Goal: Transaction & Acquisition: Purchase product/service

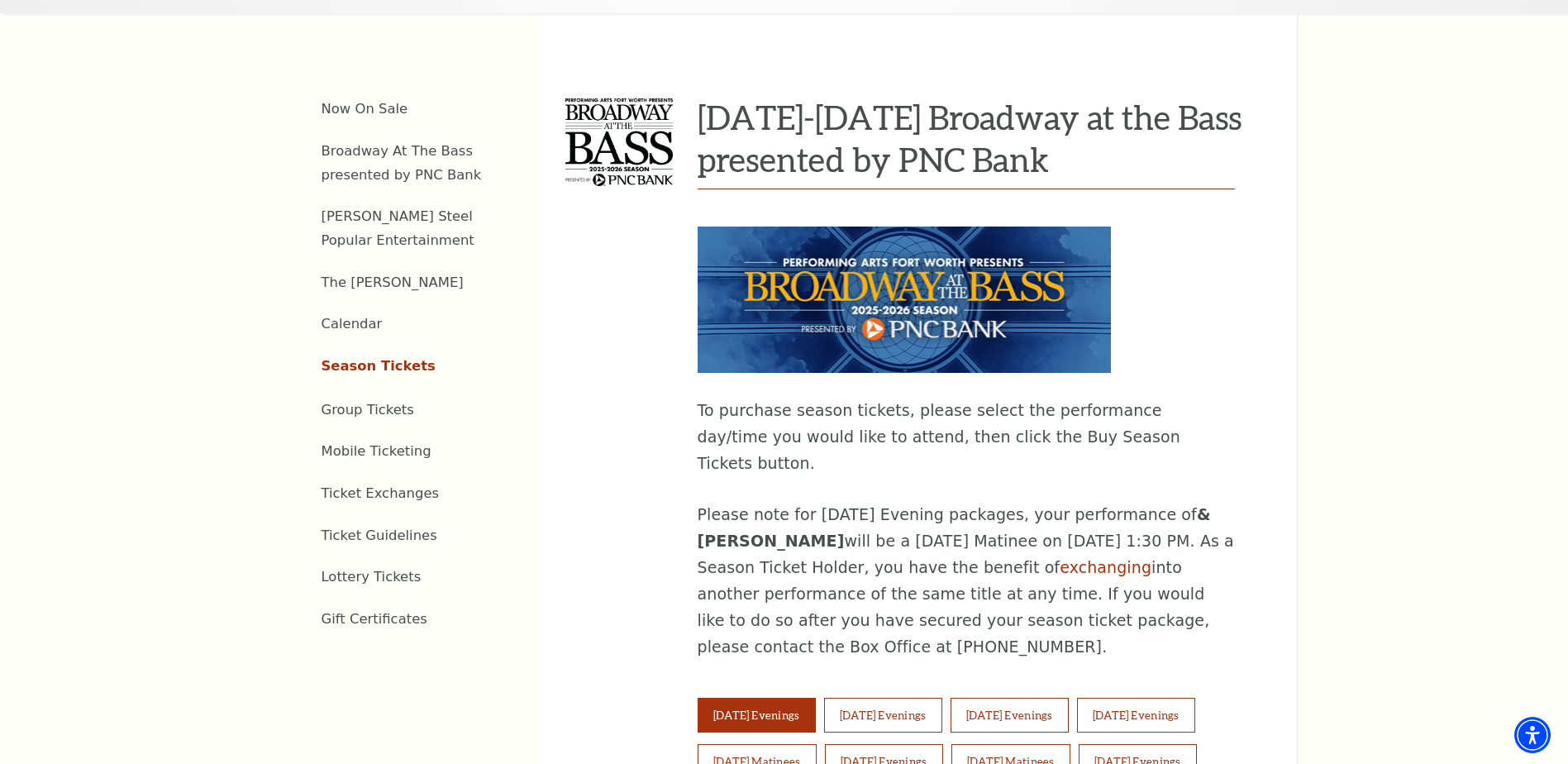
scroll to position [992, 0]
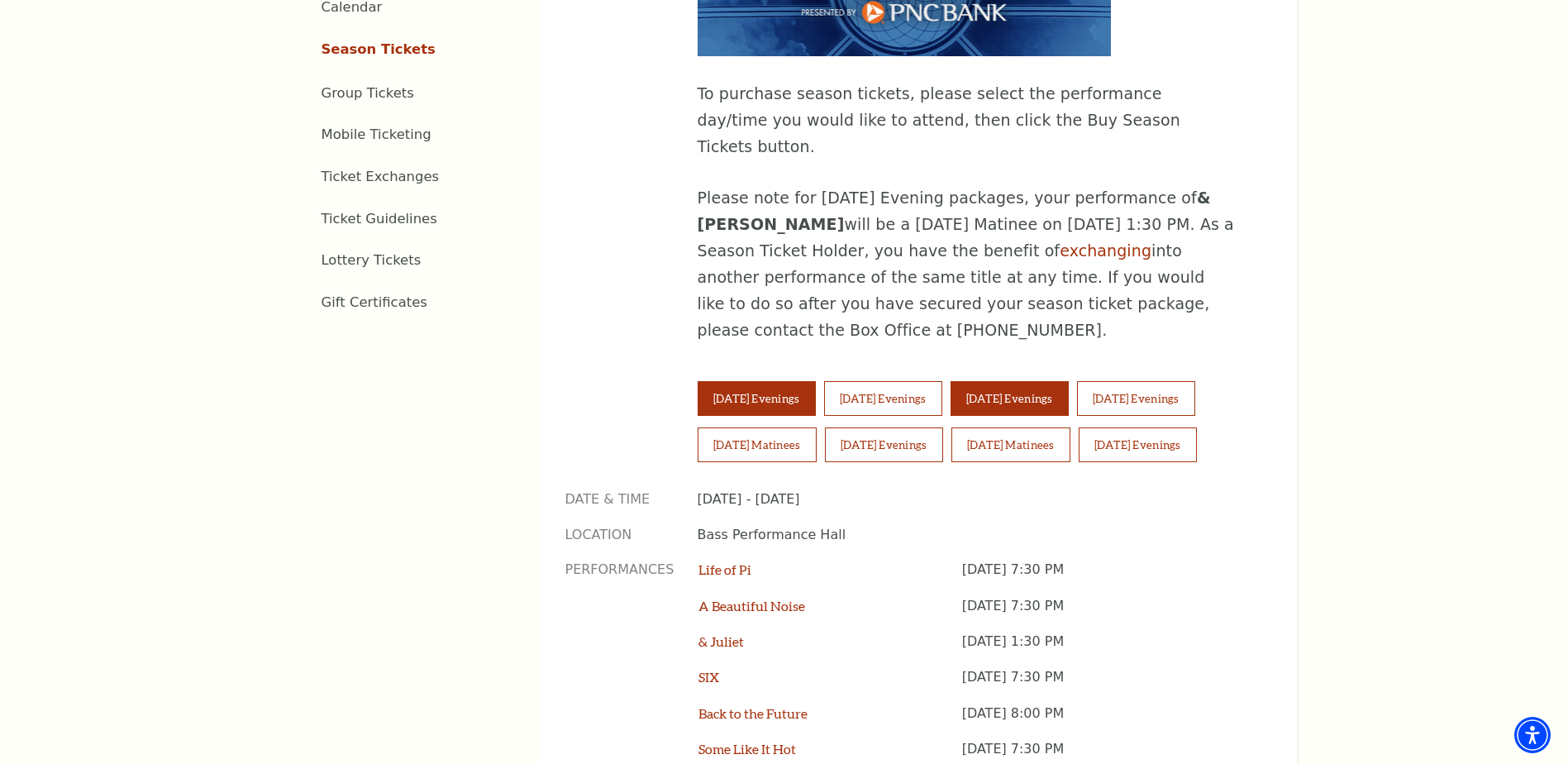
click at [1049, 381] on button "Thursday Evenings" at bounding box center [1010, 399] width 118 height 35
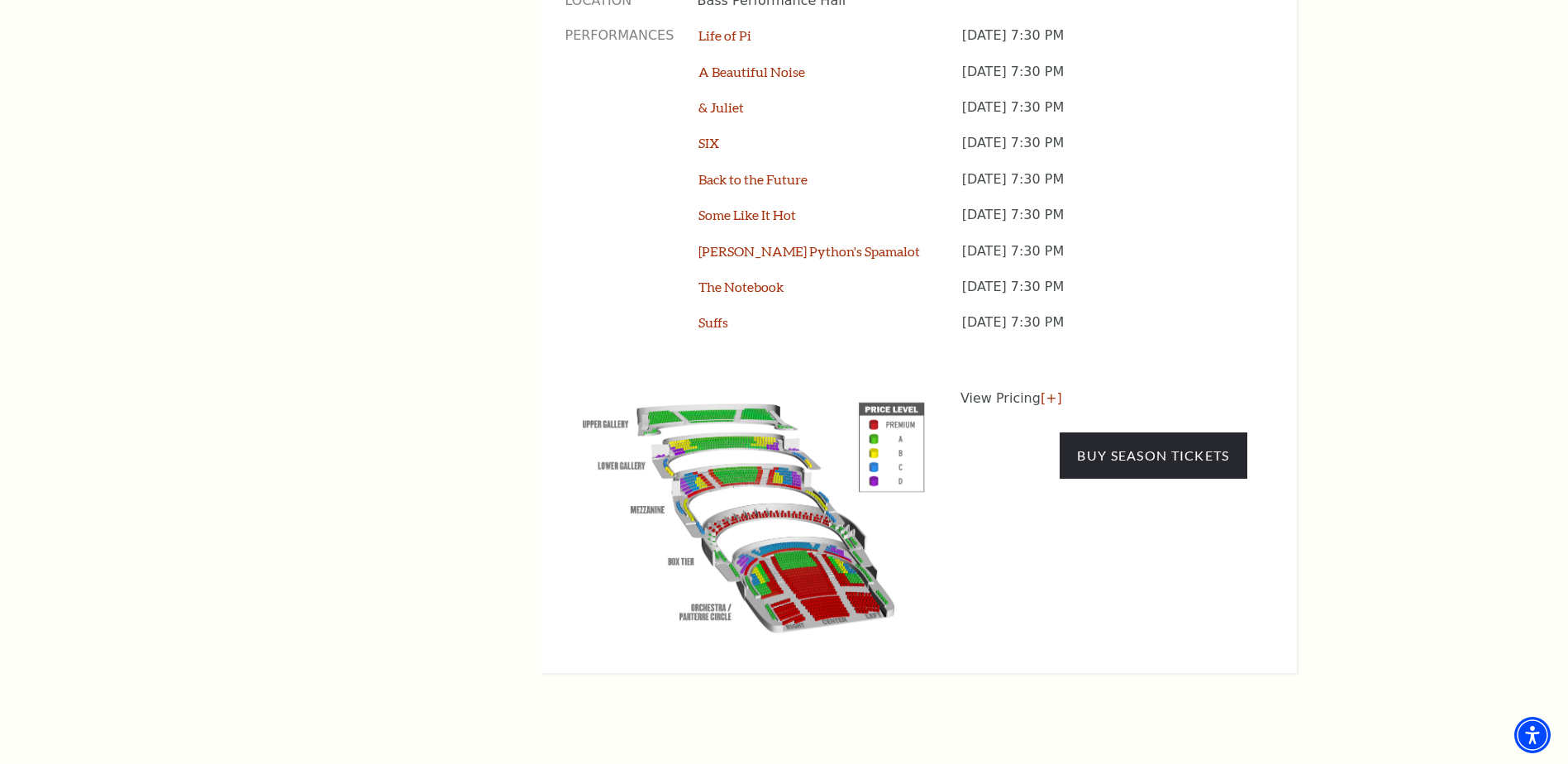
scroll to position [1323, 0]
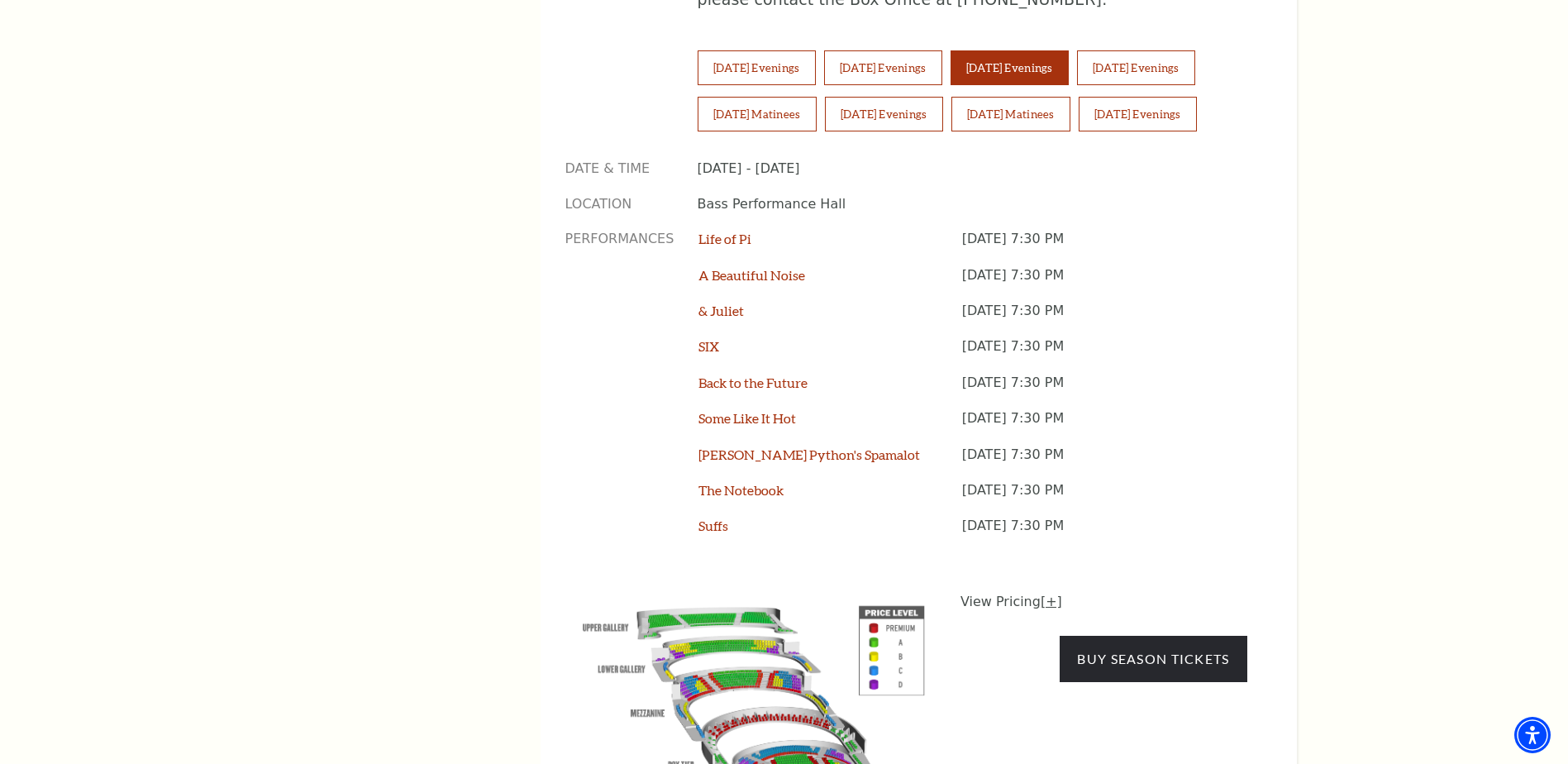
click at [1045, 593] on link "[+]" at bounding box center [1051, 601] width 22 height 16
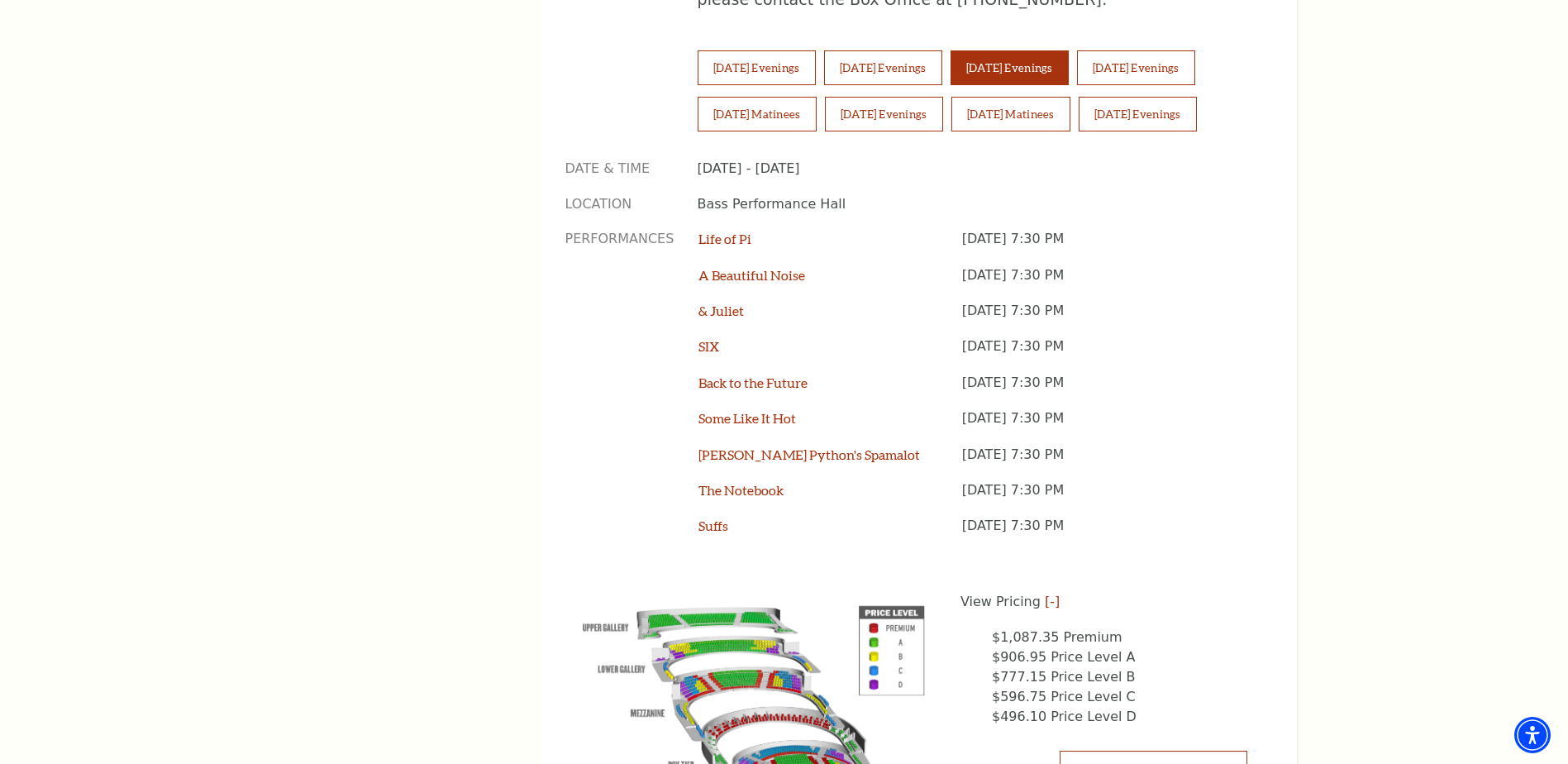
click at [1172, 751] on link "Buy Season Tickets" at bounding box center [1153, 774] width 187 height 46
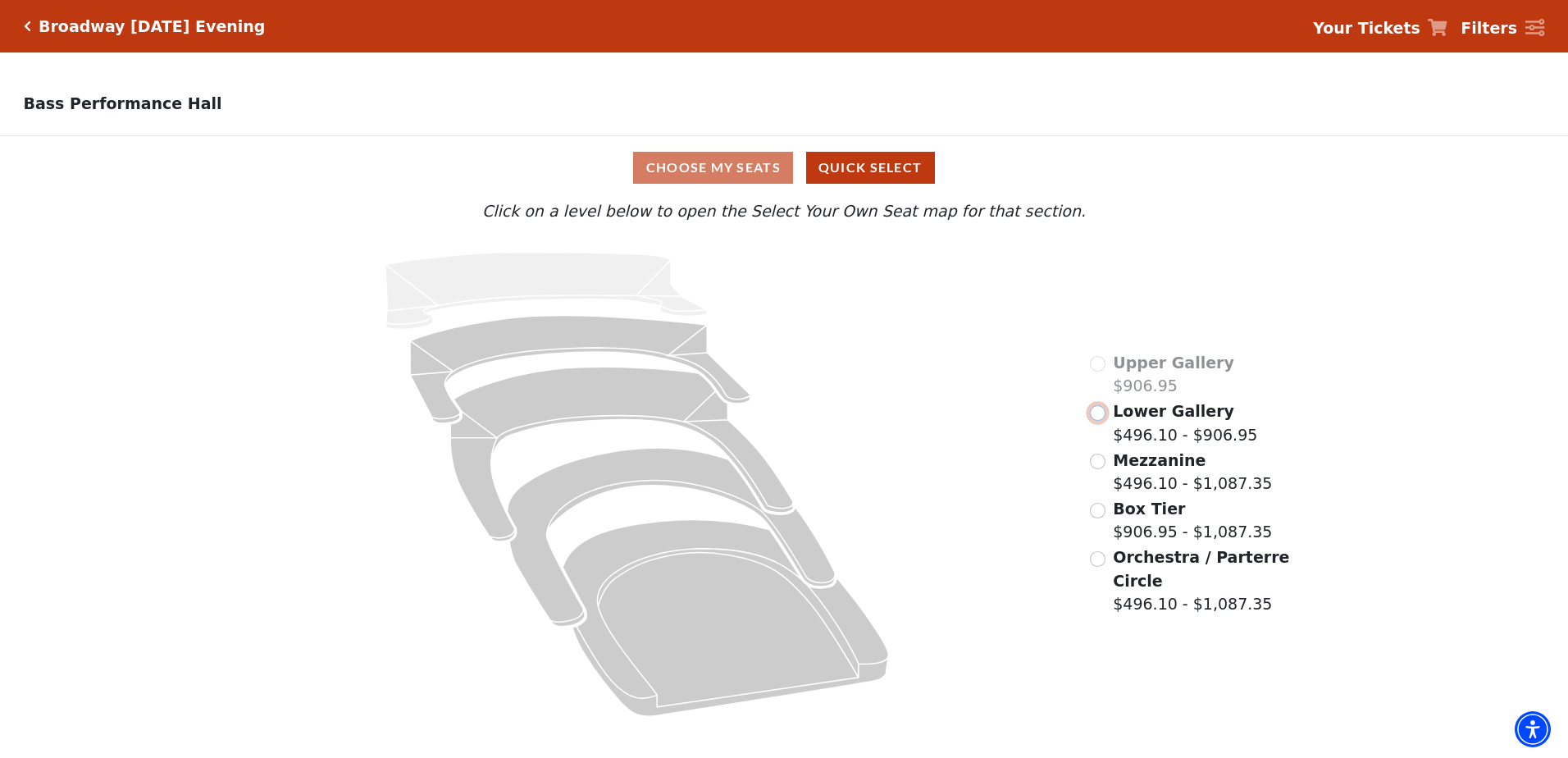
click at [1097, 419] on input "Lower Gallery$496.10 - $906.95\a" at bounding box center [1098, 413] width 16 height 16
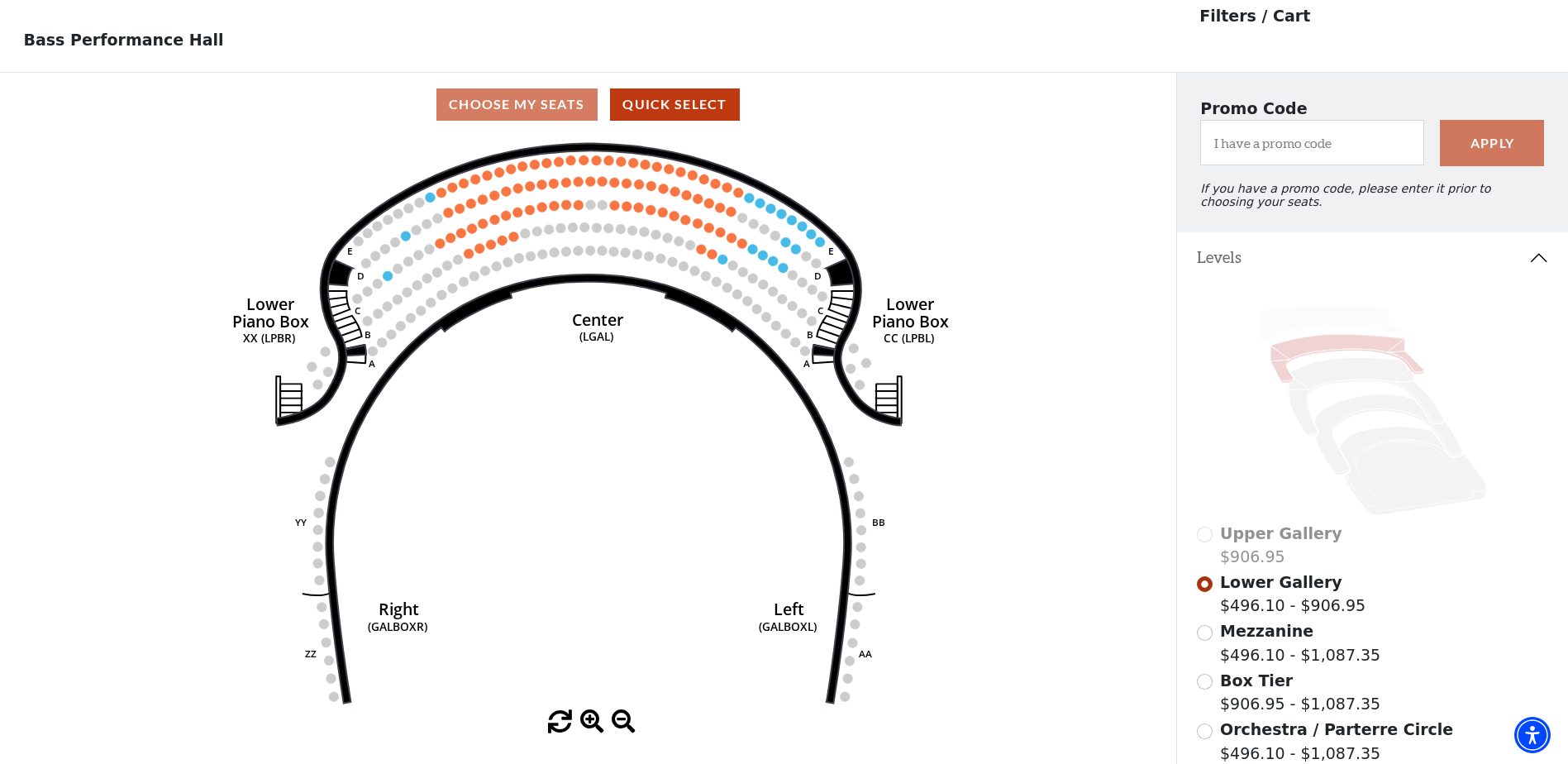
scroll to position [77, 0]
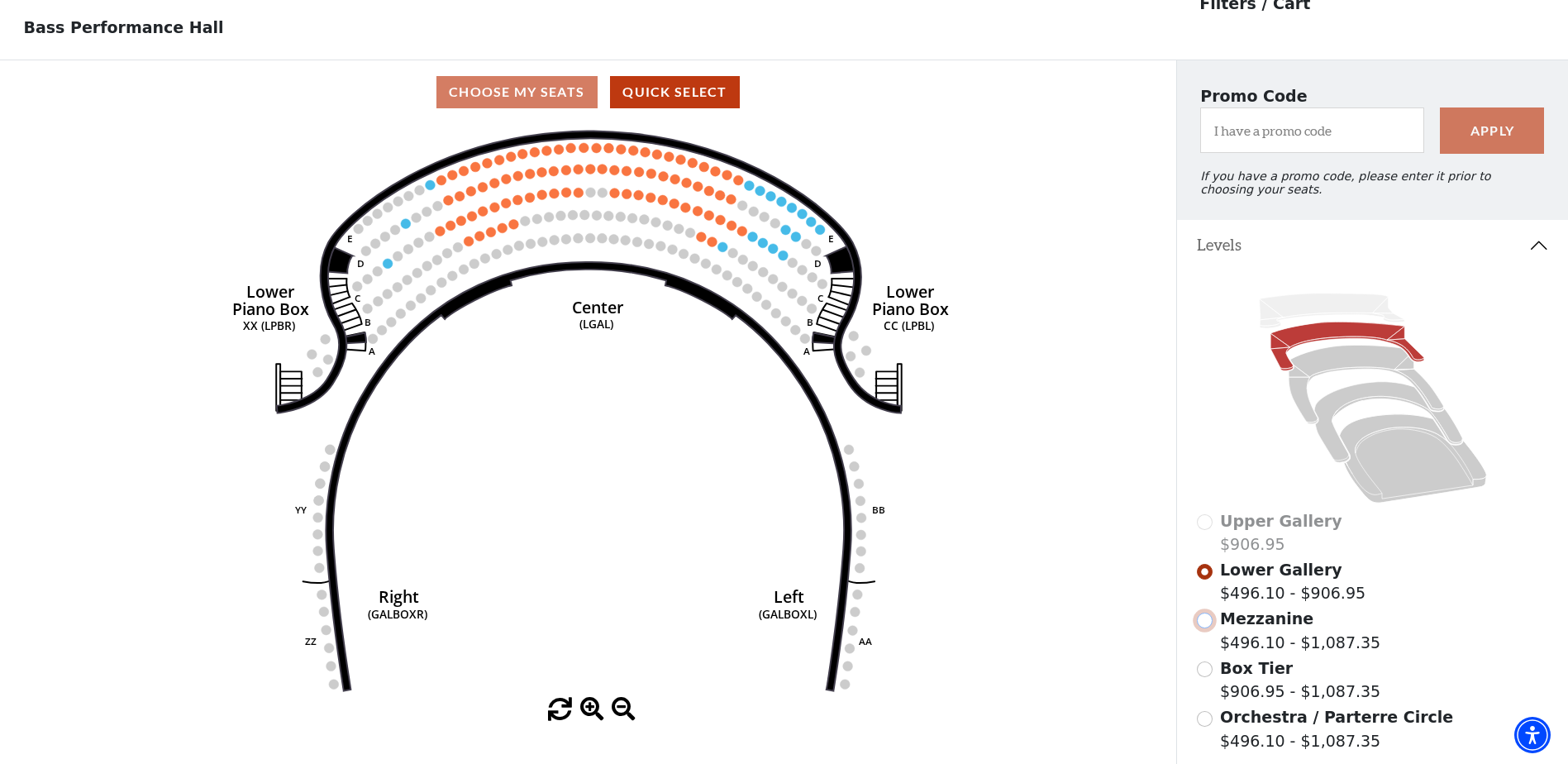
click at [1202, 627] on input "Mezzanine$496.10 - $1,087.35\a" at bounding box center [1205, 620] width 16 height 16
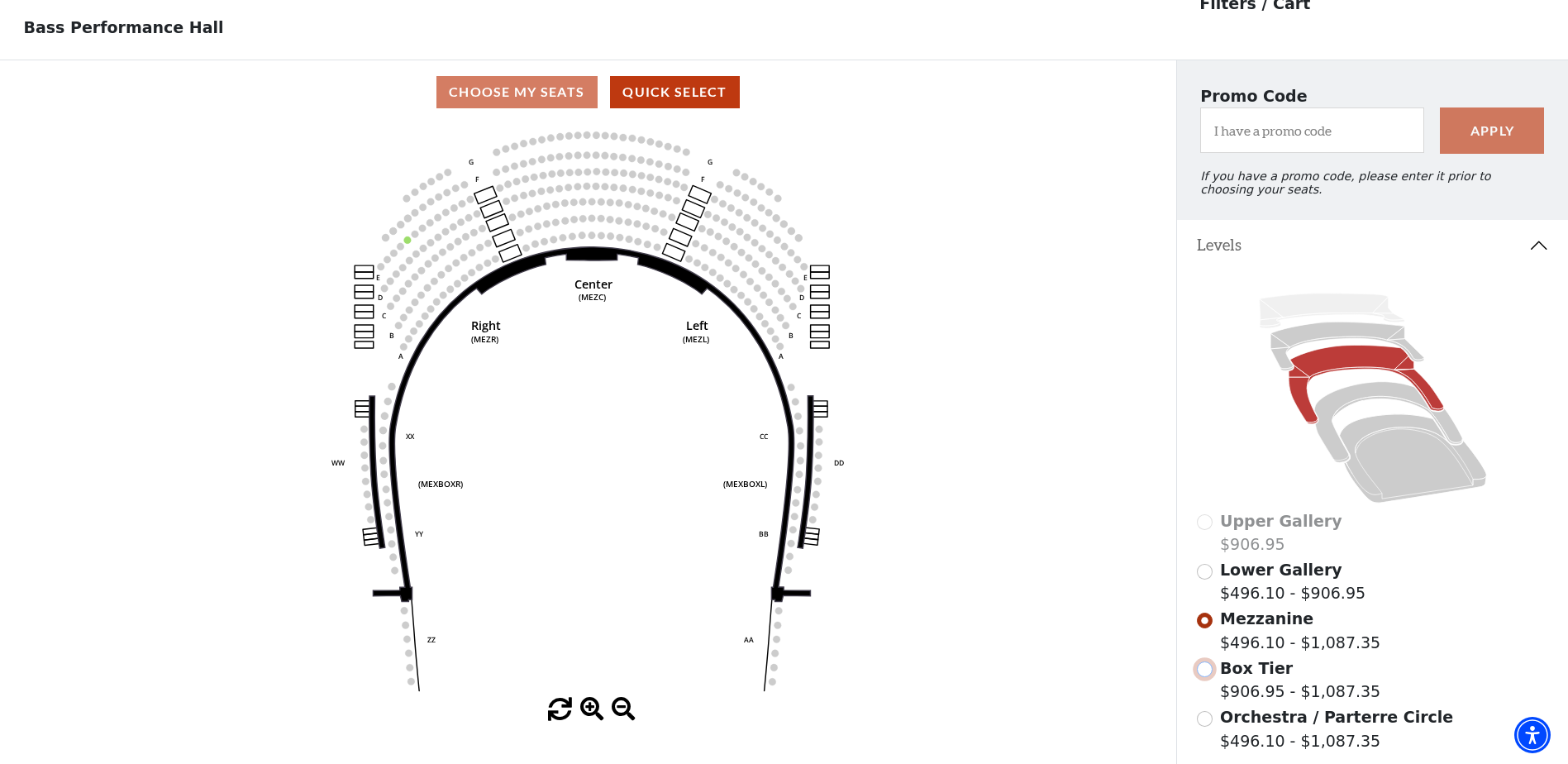
click at [1210, 677] on input "Box Tier$906.95 - $1,087.35\a" at bounding box center [1205, 669] width 16 height 16
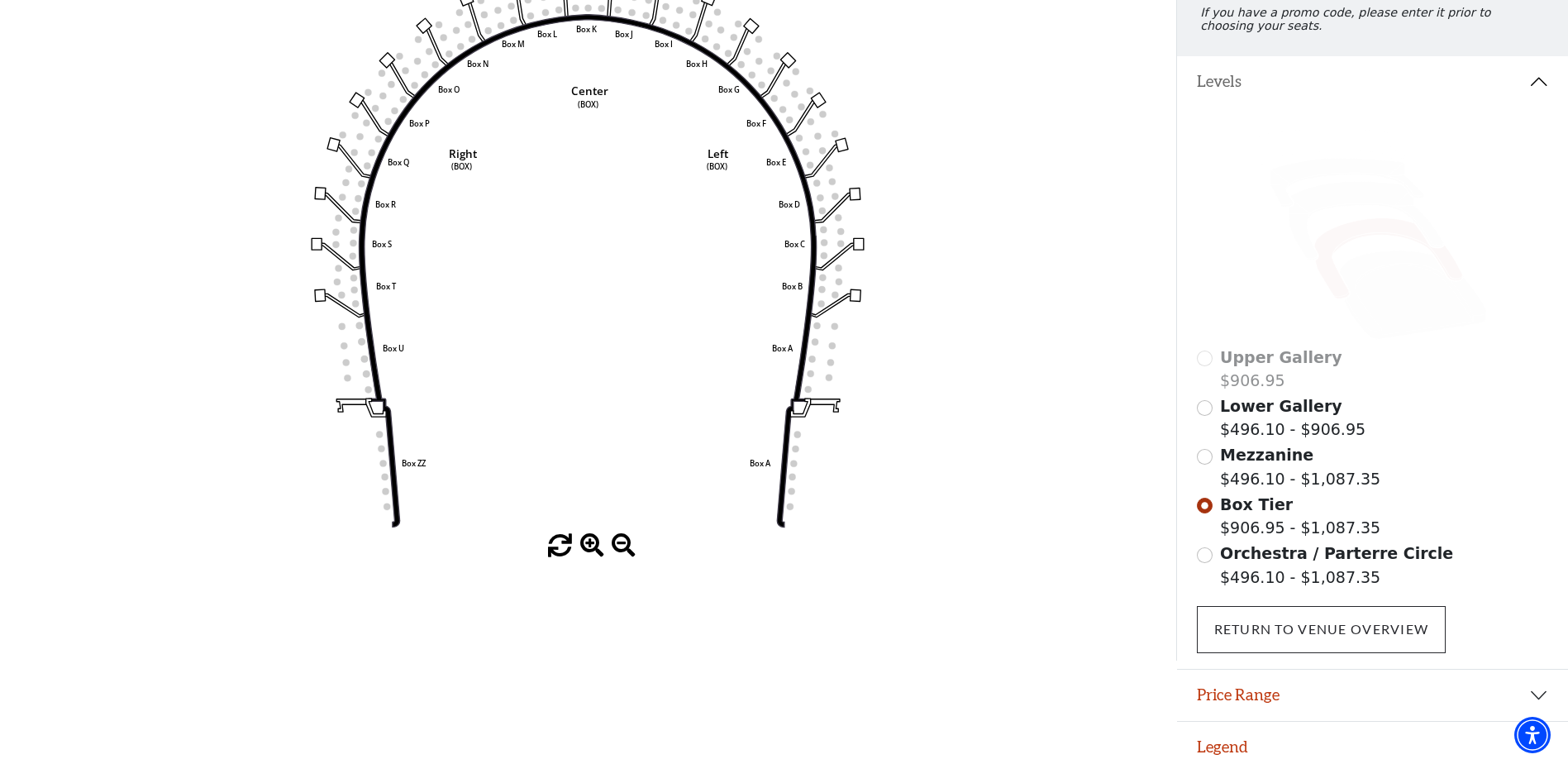
scroll to position [242, 0]
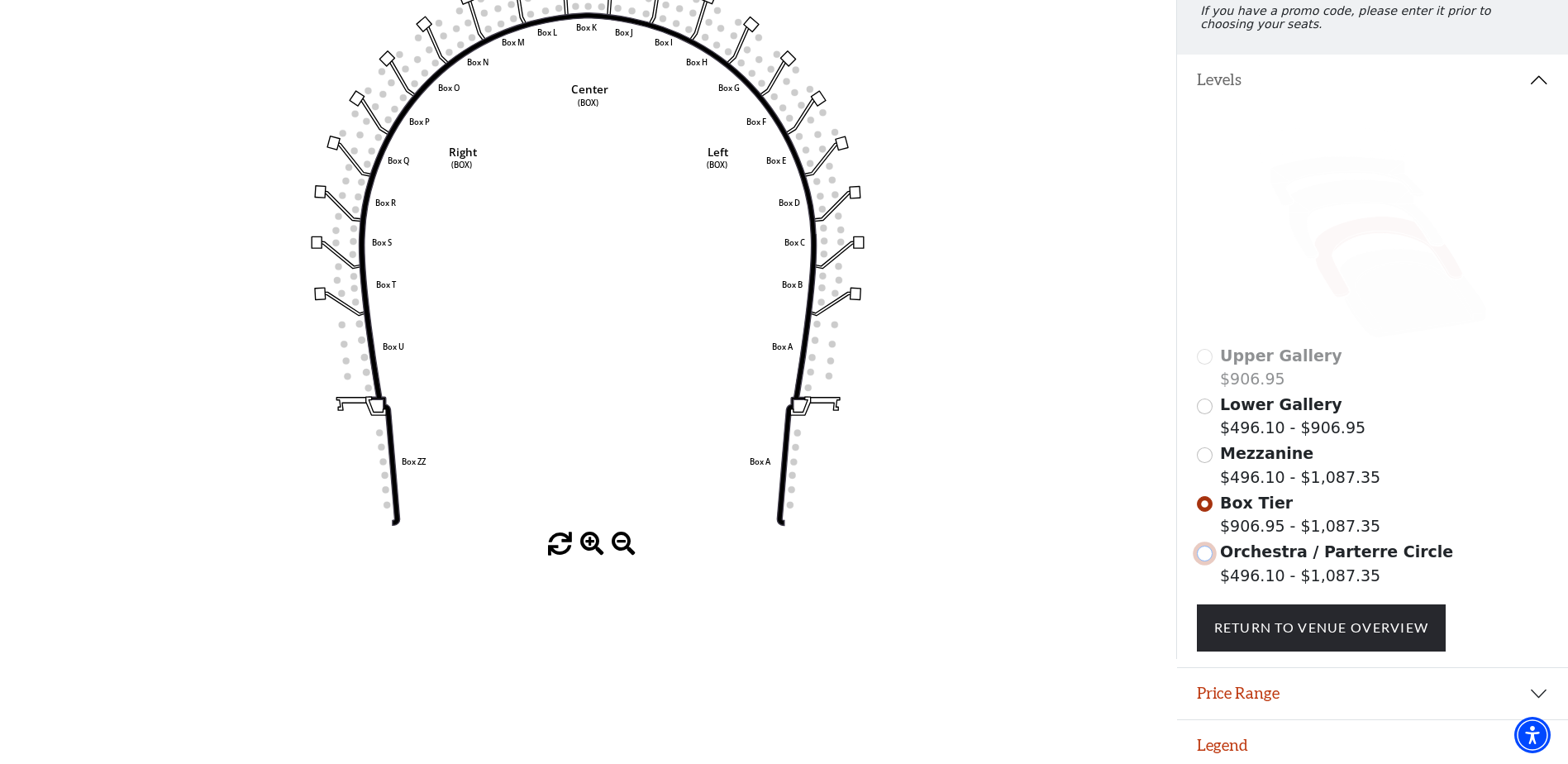
click at [1205, 561] on input "Orchestra / Parterre Circle$496.10 - $1,087.35\a" at bounding box center [1205, 553] width 16 height 16
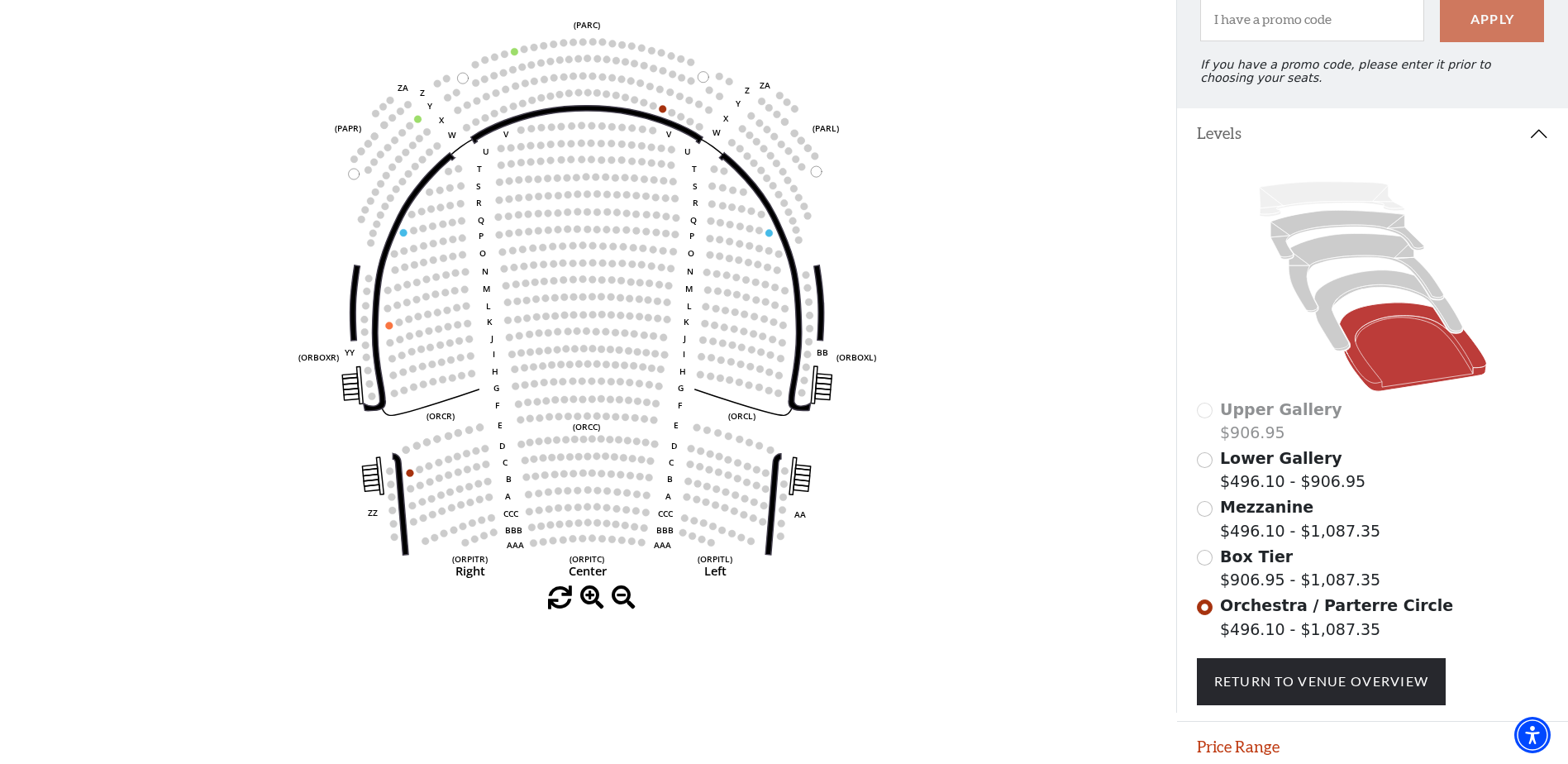
scroll to position [159, 0]
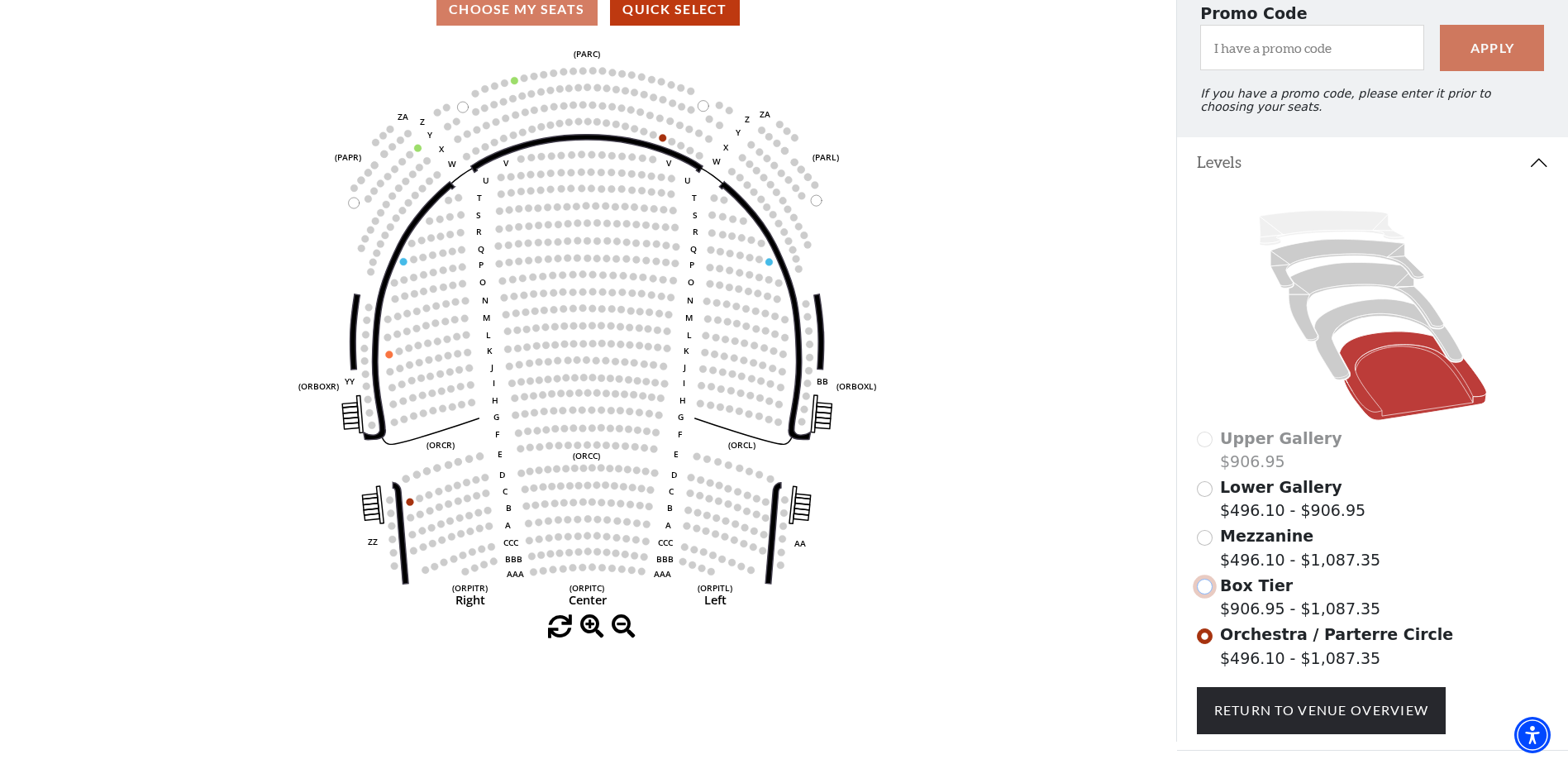
click at [1202, 594] on input "Box Tier$906.95 - $1,087.35\a" at bounding box center [1205, 586] width 16 height 16
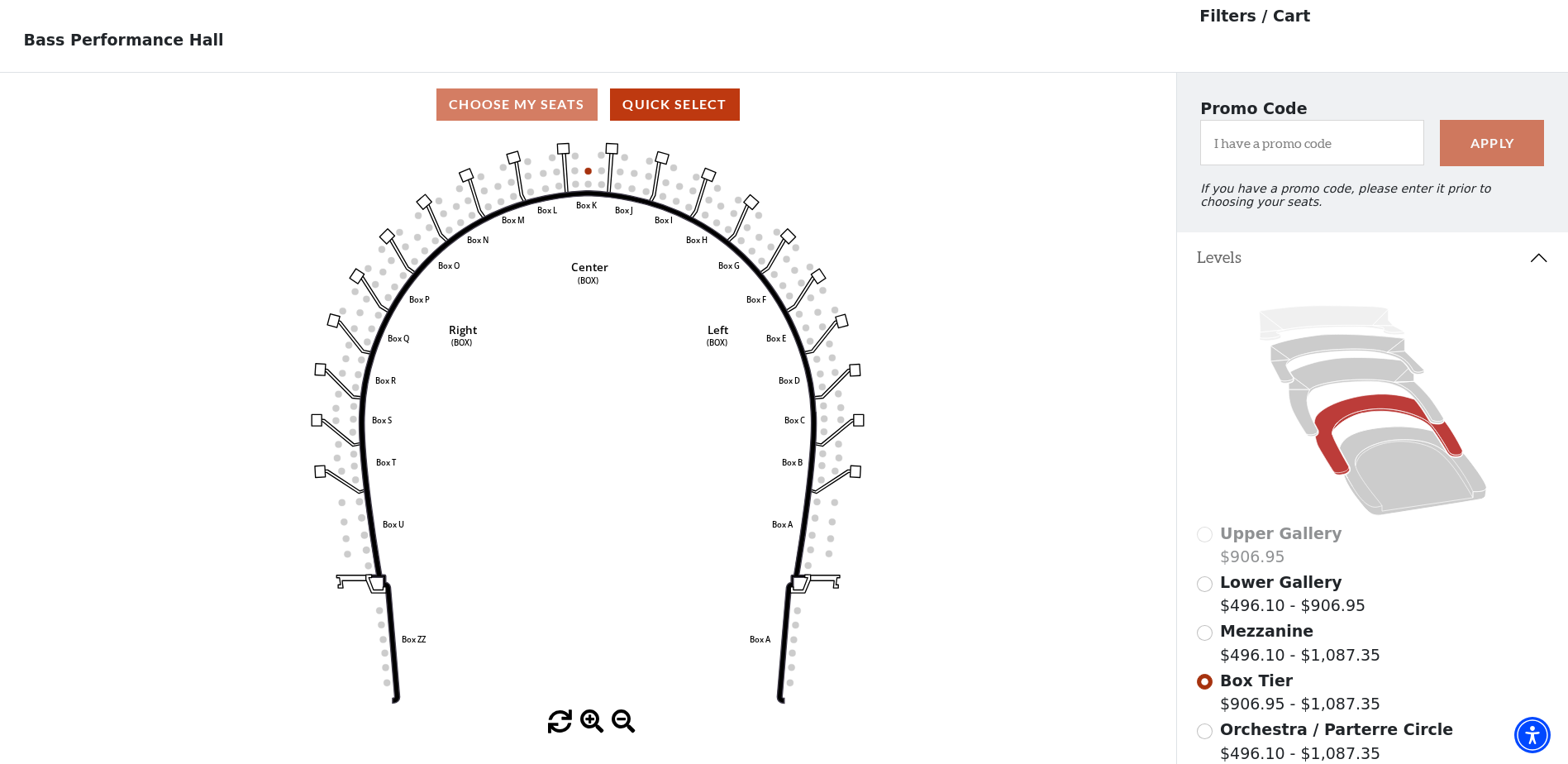
scroll to position [77, 0]
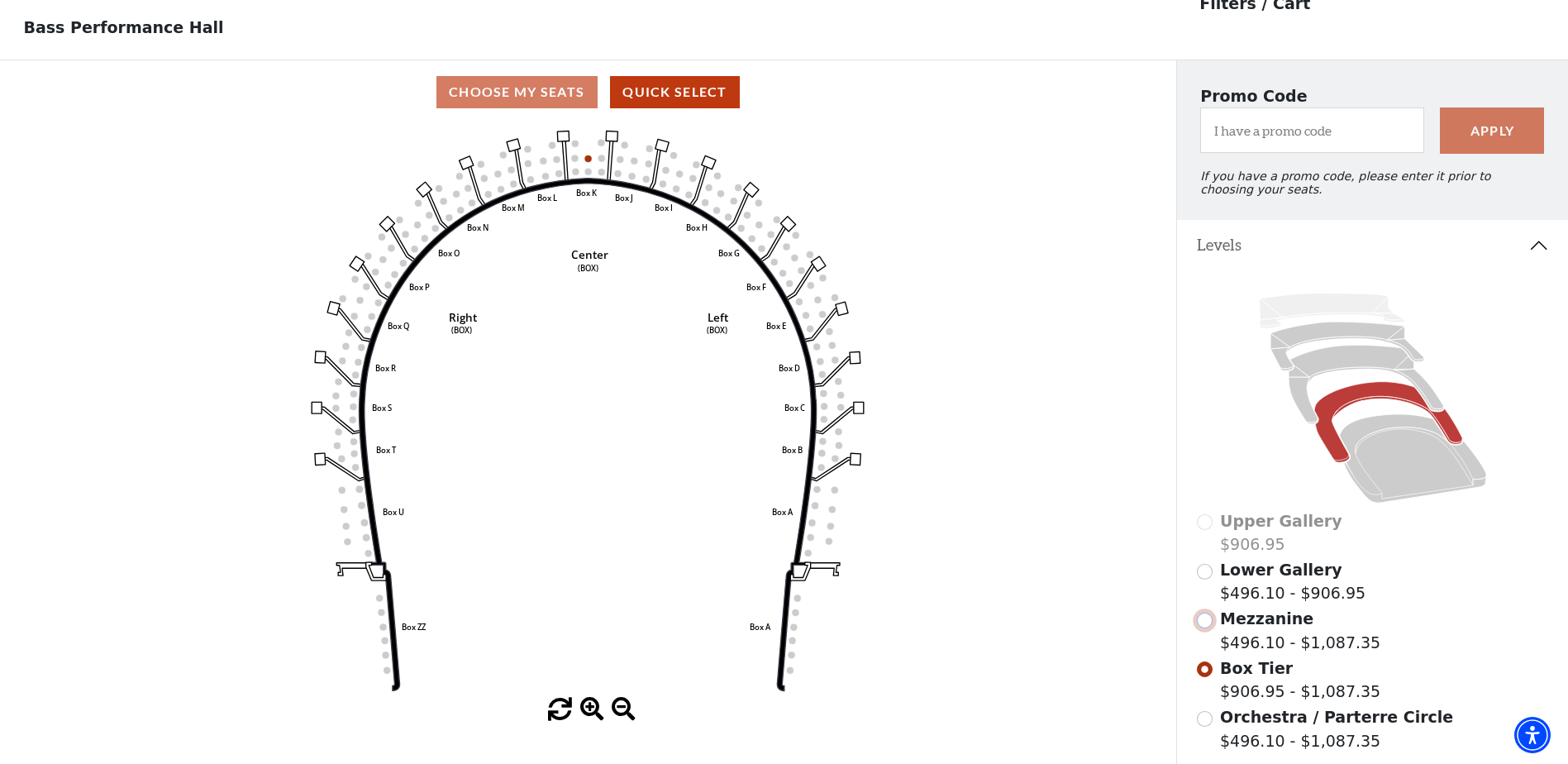
click at [1199, 628] on input "Mezzanine$496.10 - $1,087.35\a" at bounding box center [1205, 620] width 16 height 16
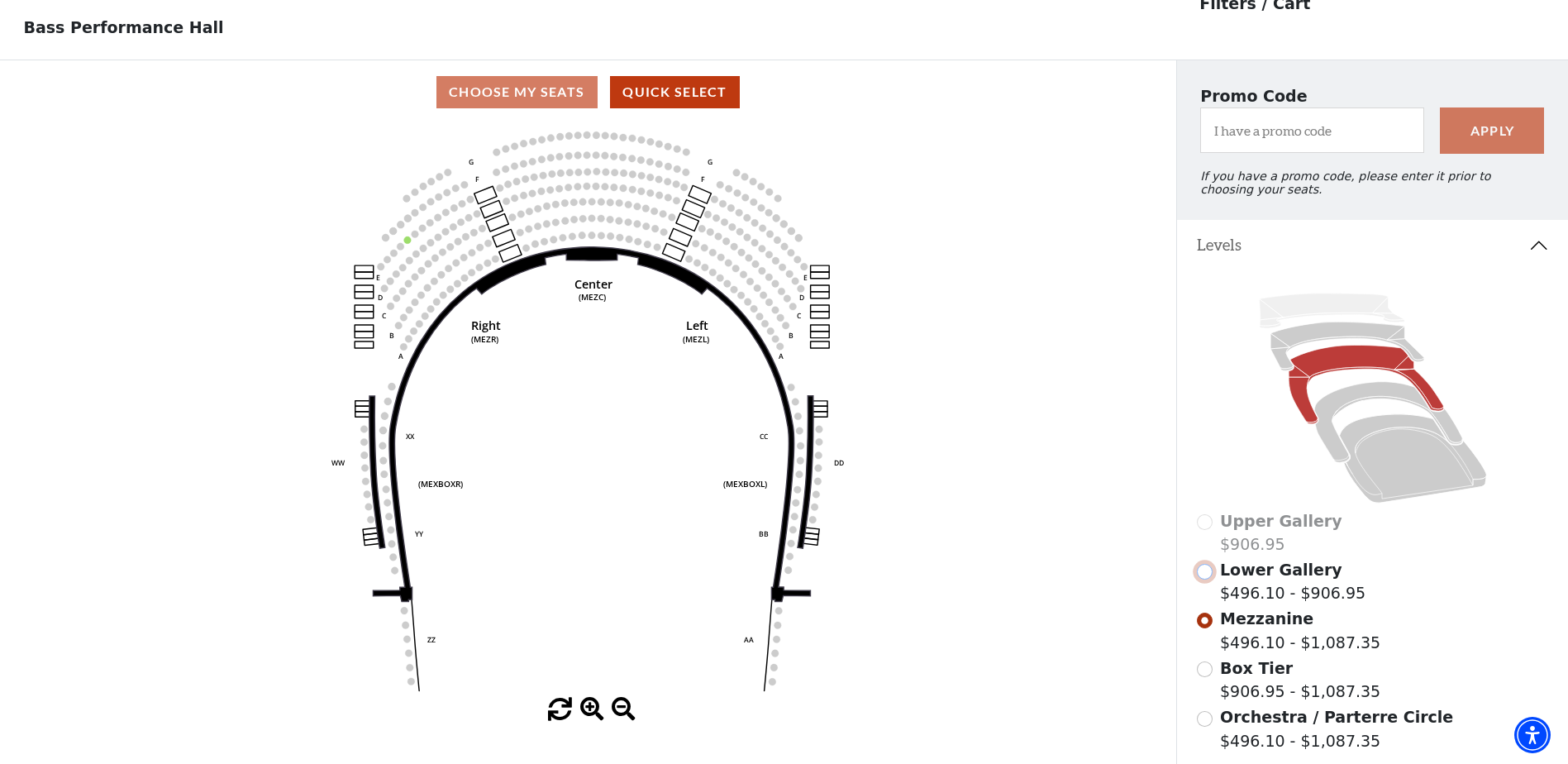
click at [1205, 580] on input "Lower Gallery$496.10 - $906.95\a" at bounding box center [1205, 572] width 16 height 16
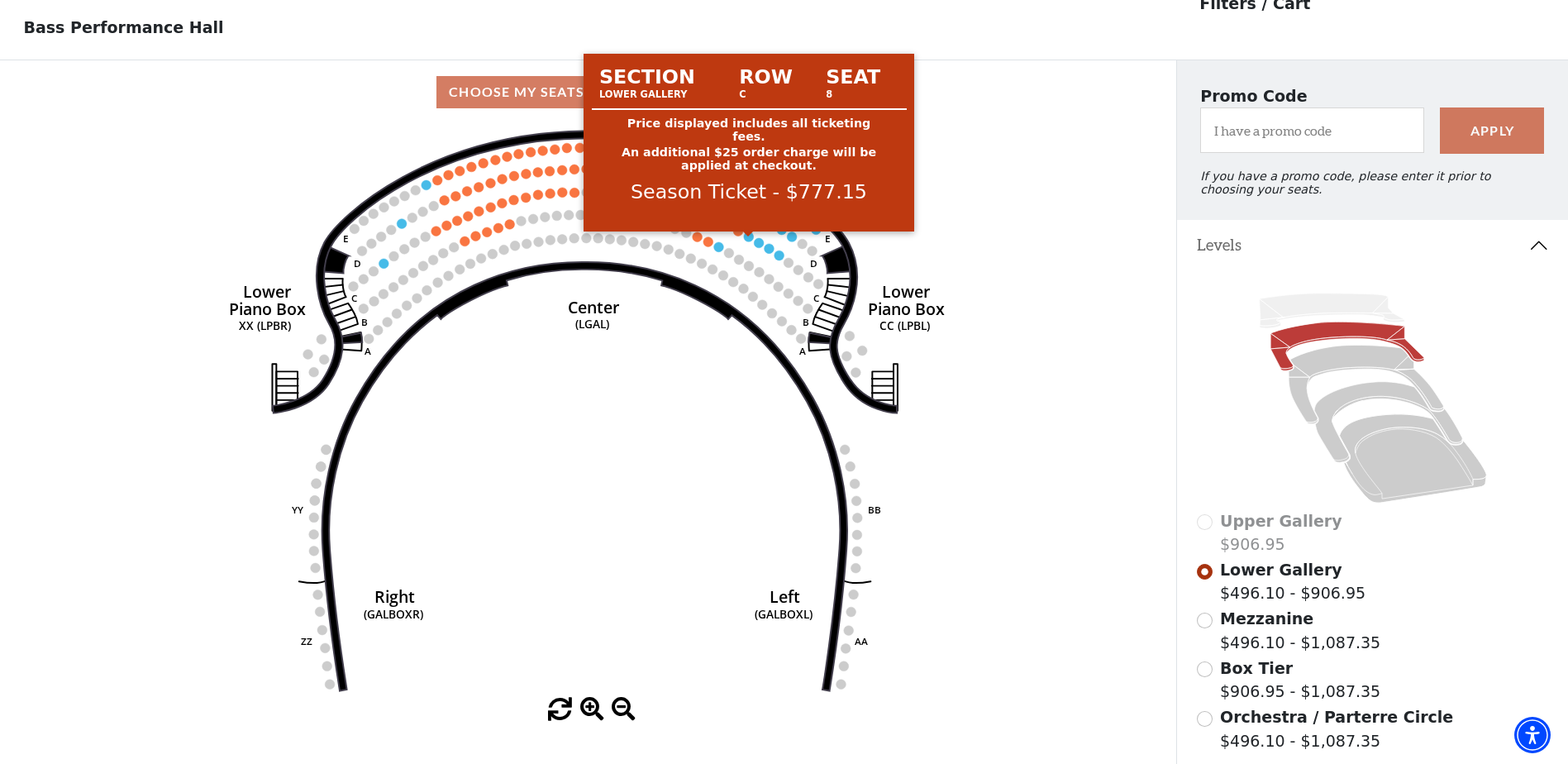
click at [746, 241] on circle at bounding box center [748, 236] width 10 height 10
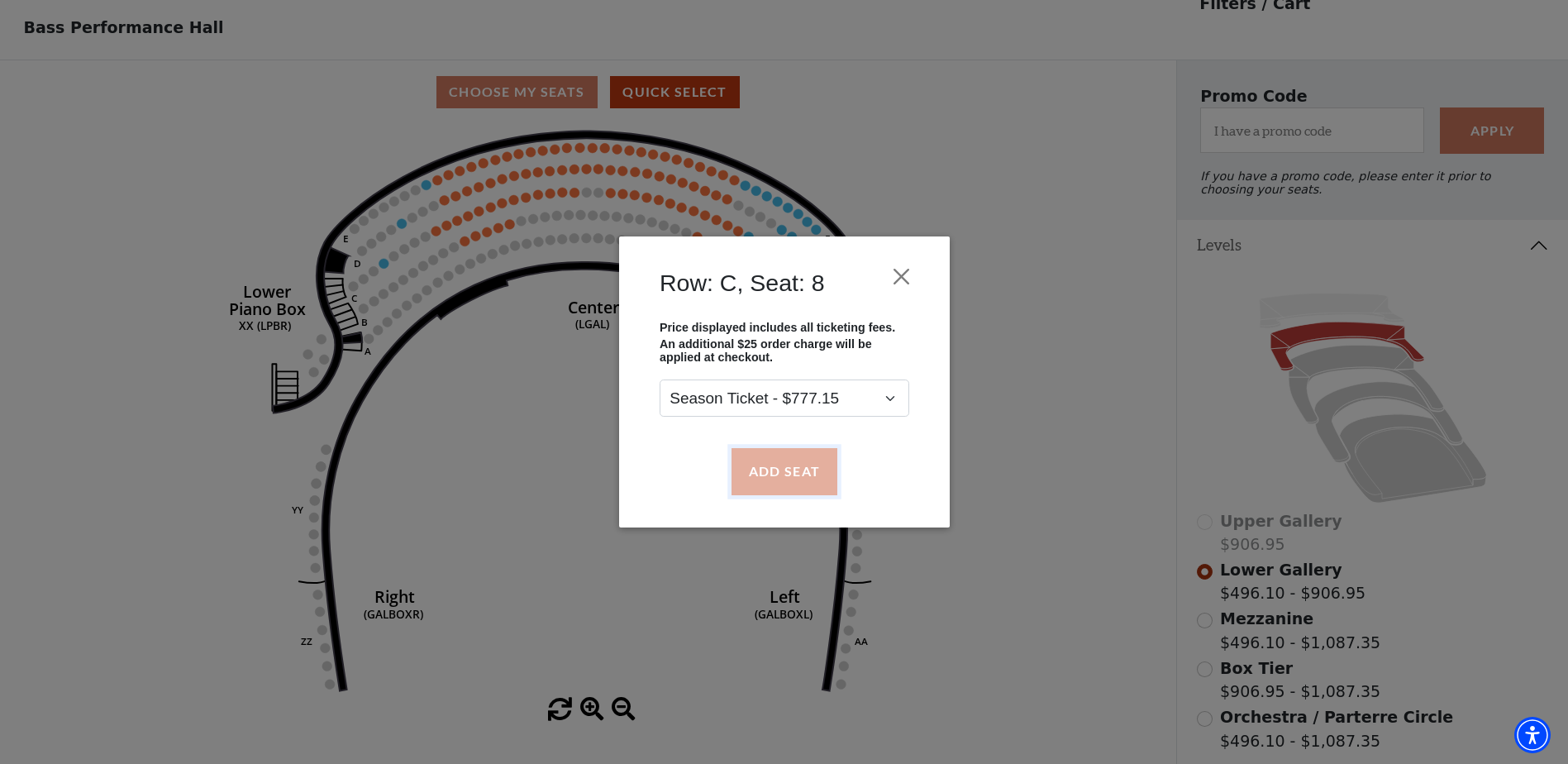
click at [797, 469] on button "Add Seat" at bounding box center [784, 471] width 106 height 46
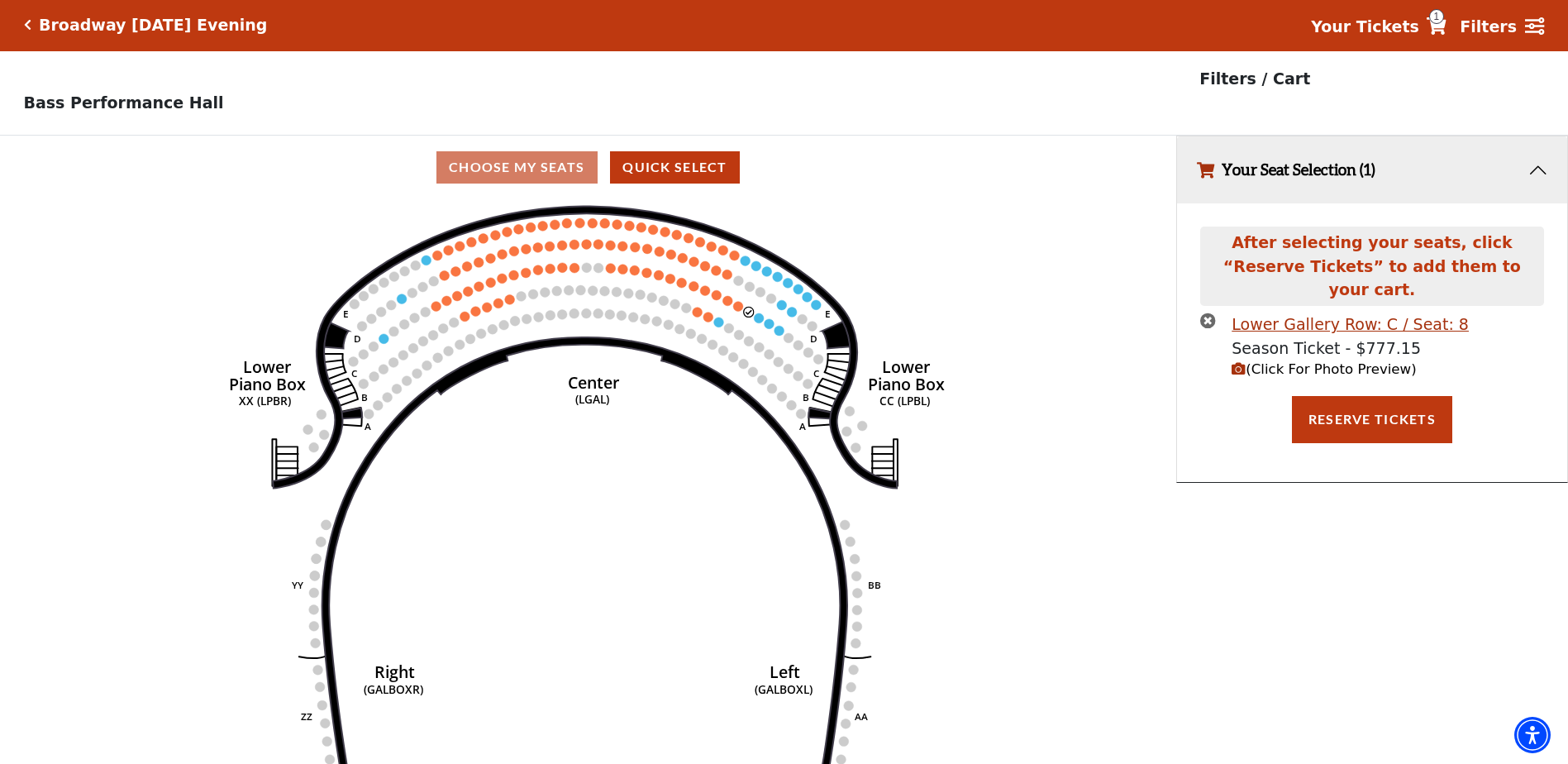
scroll to position [0, 0]
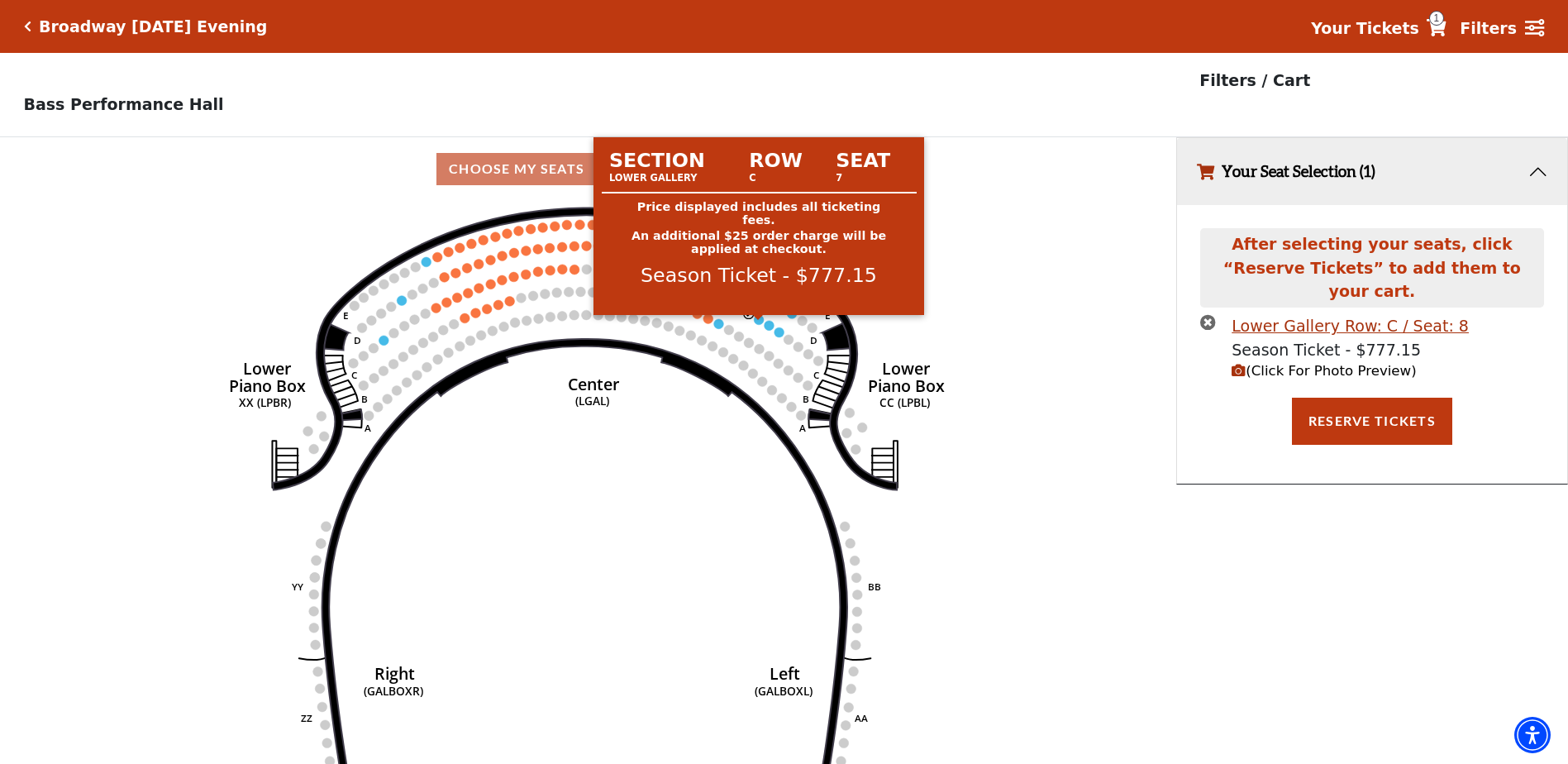
click at [761, 323] on circle at bounding box center [758, 319] width 10 height 10
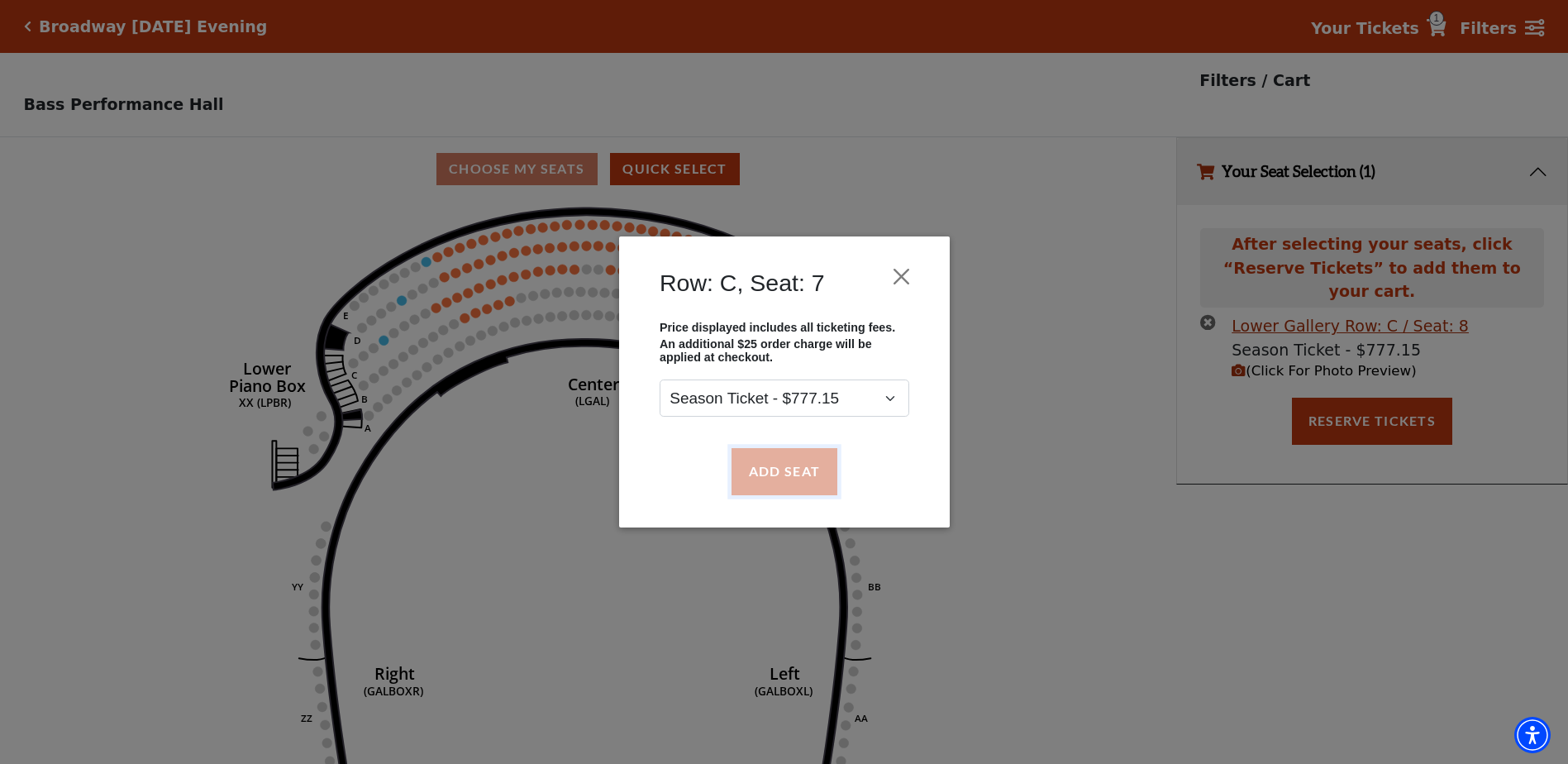
click at [762, 466] on button "Add Seat" at bounding box center [784, 471] width 106 height 46
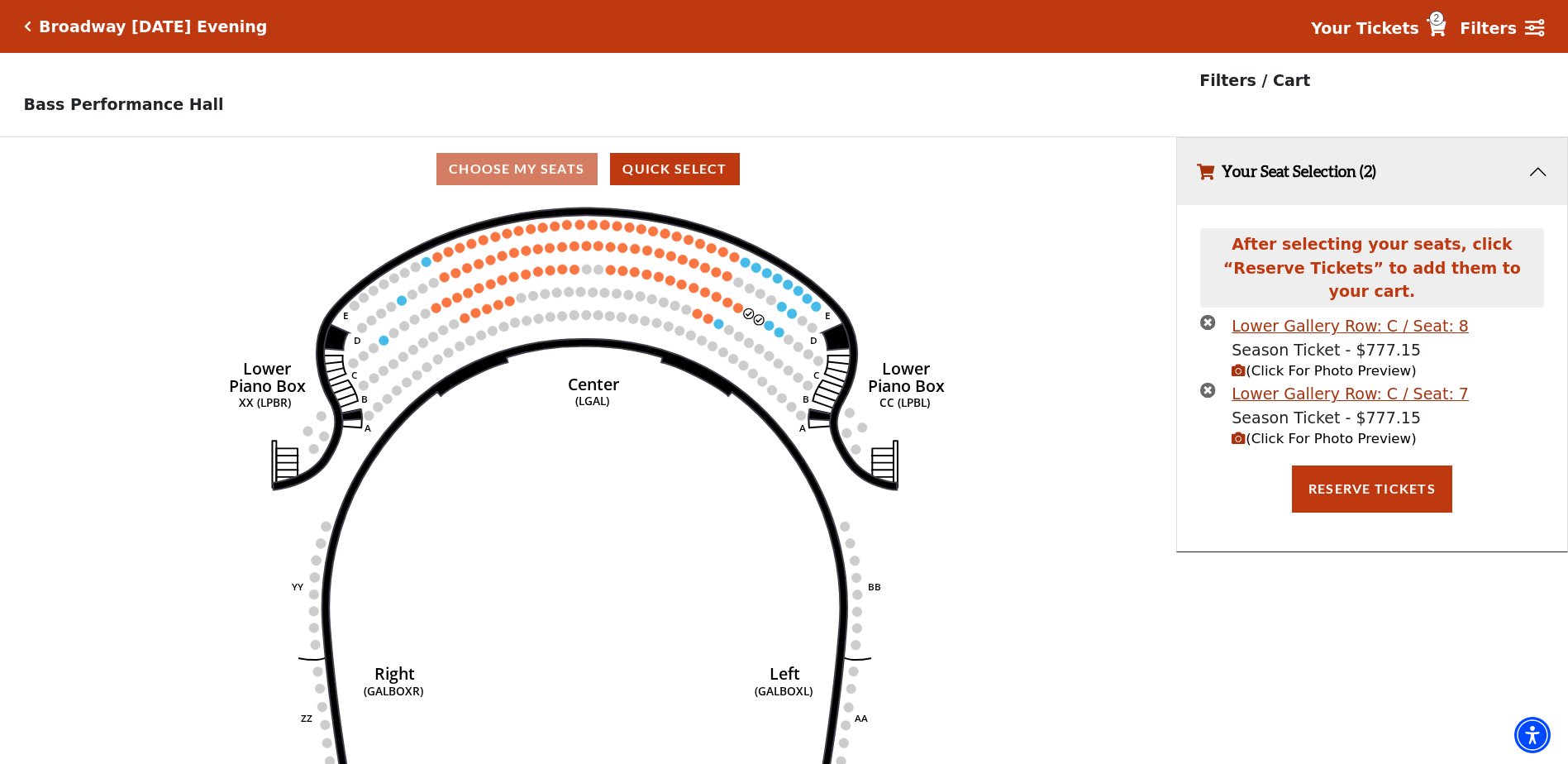
click at [1264, 363] on span "(Click For Photo Preview)" at bounding box center [1324, 371] width 184 height 16
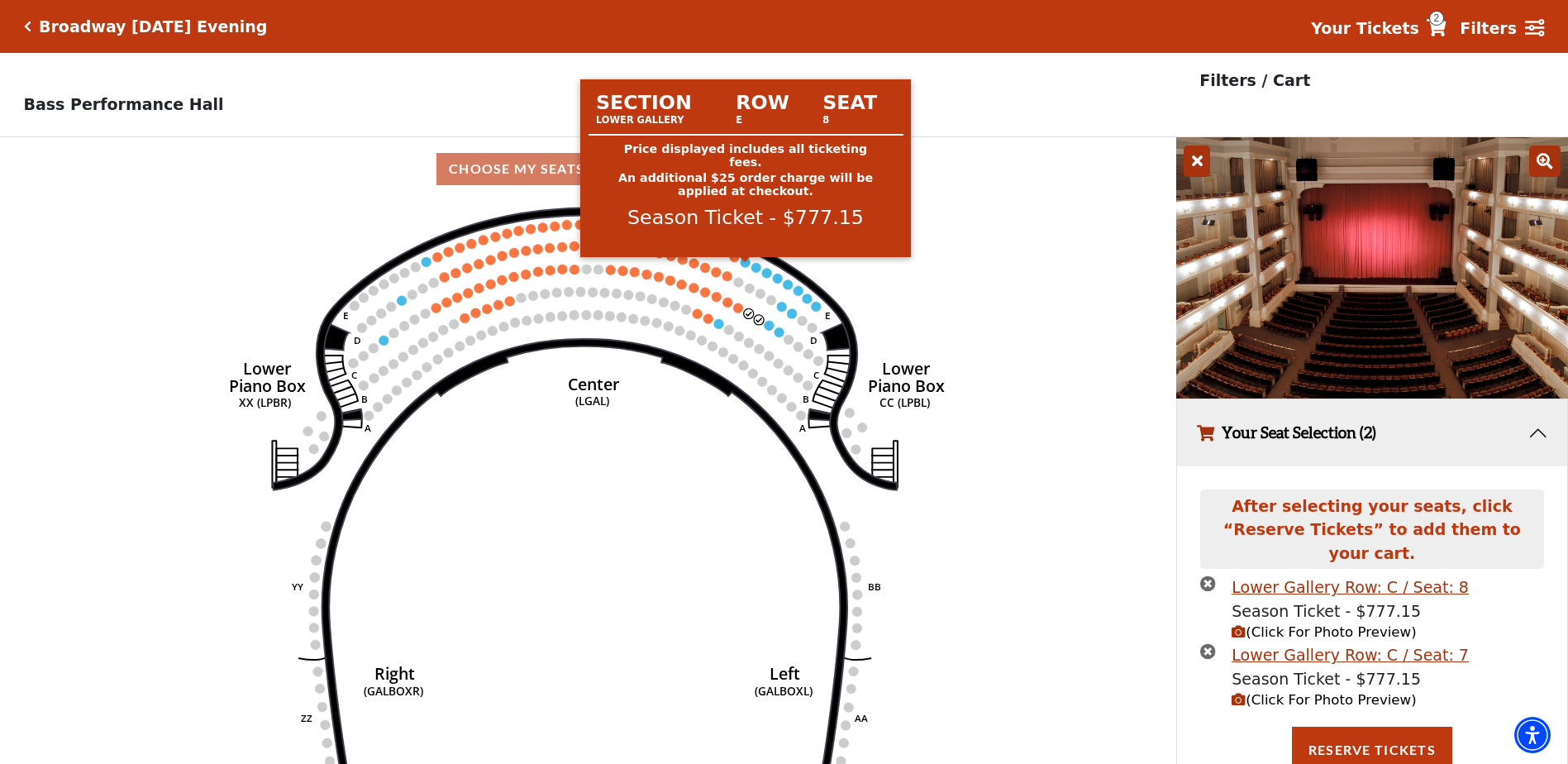
click at [747, 267] on circle at bounding box center [745, 261] width 10 height 10
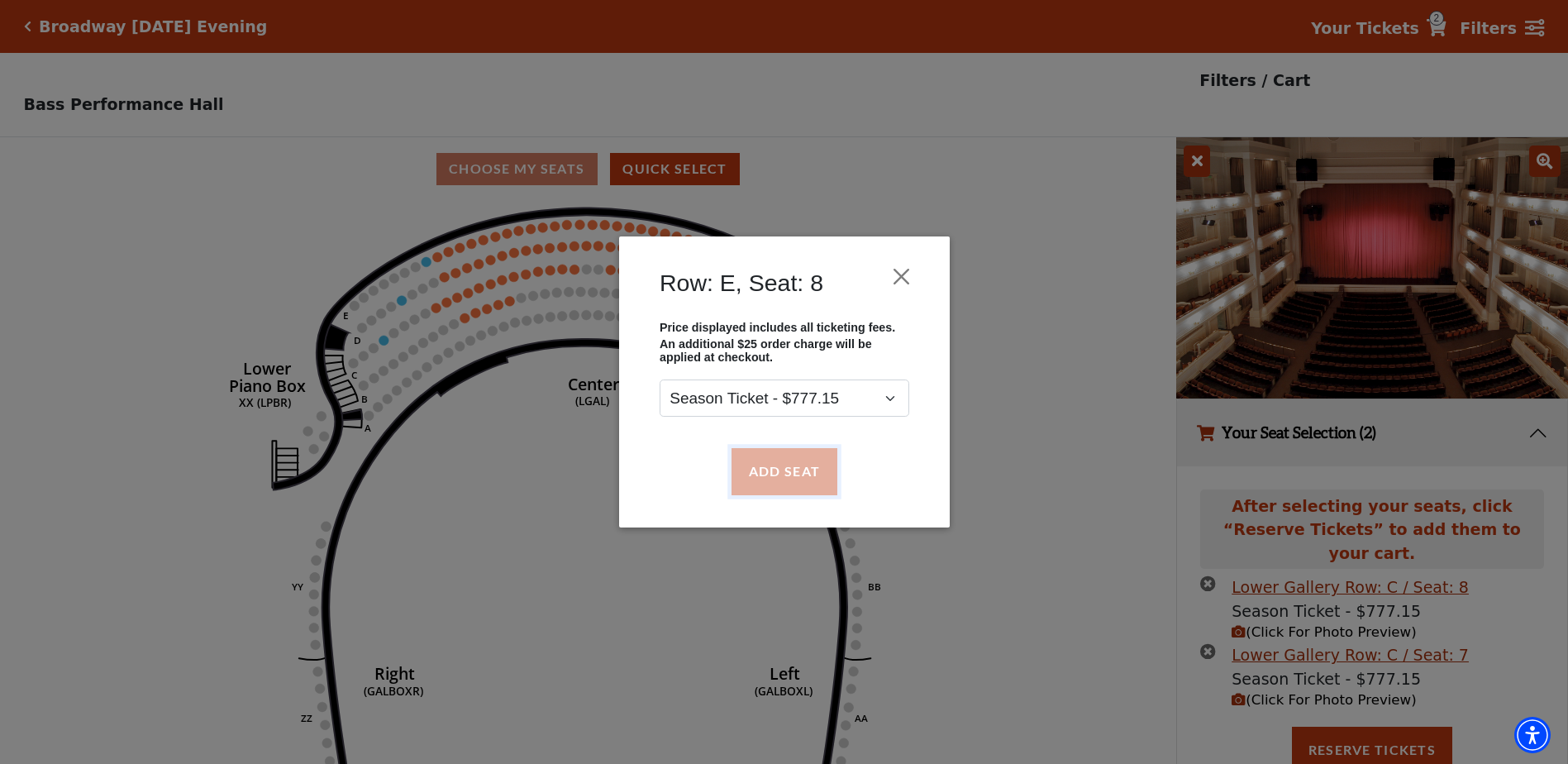
click at [779, 476] on button "Add Seat" at bounding box center [784, 471] width 106 height 46
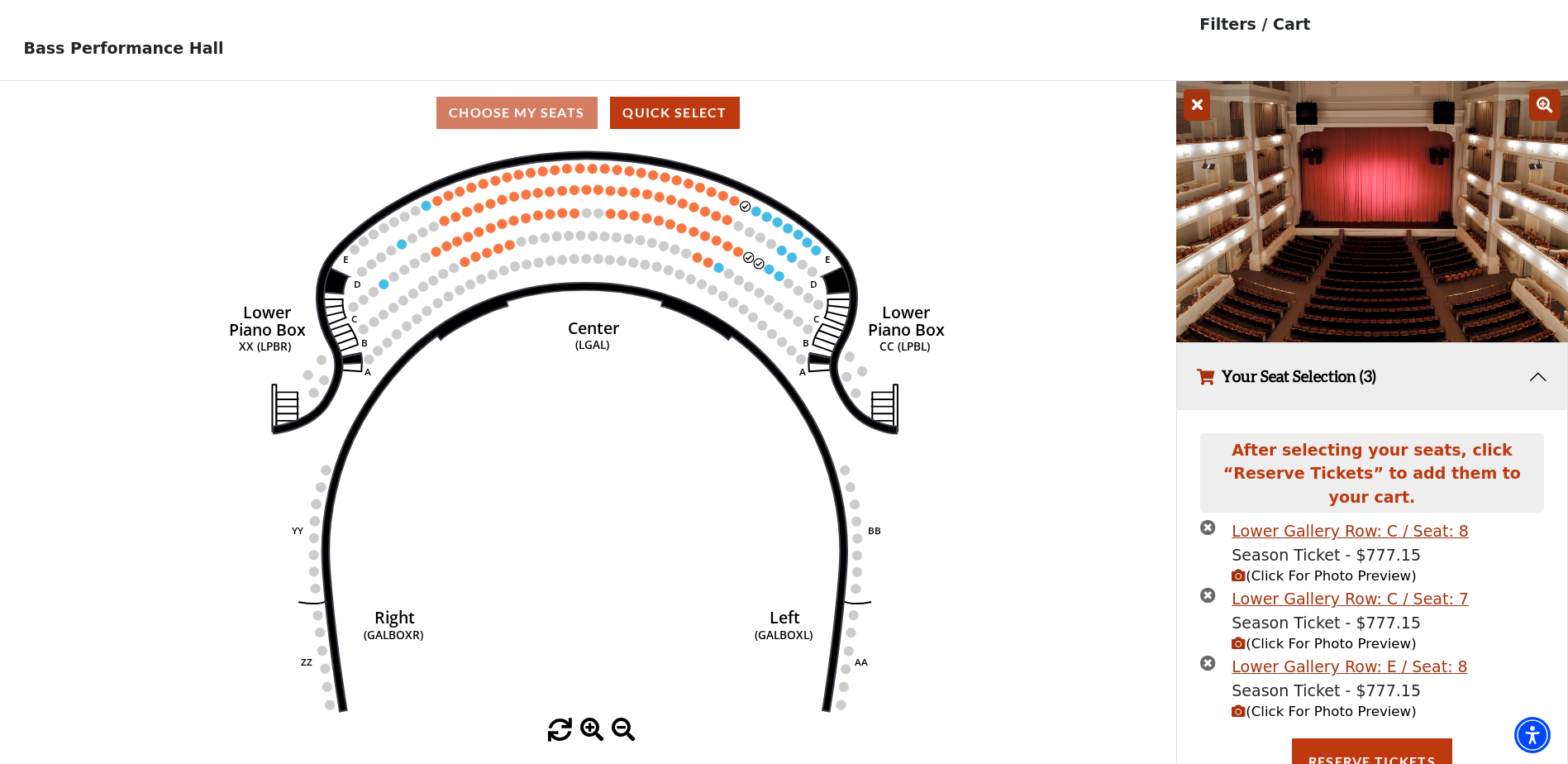
scroll to position [60, 0]
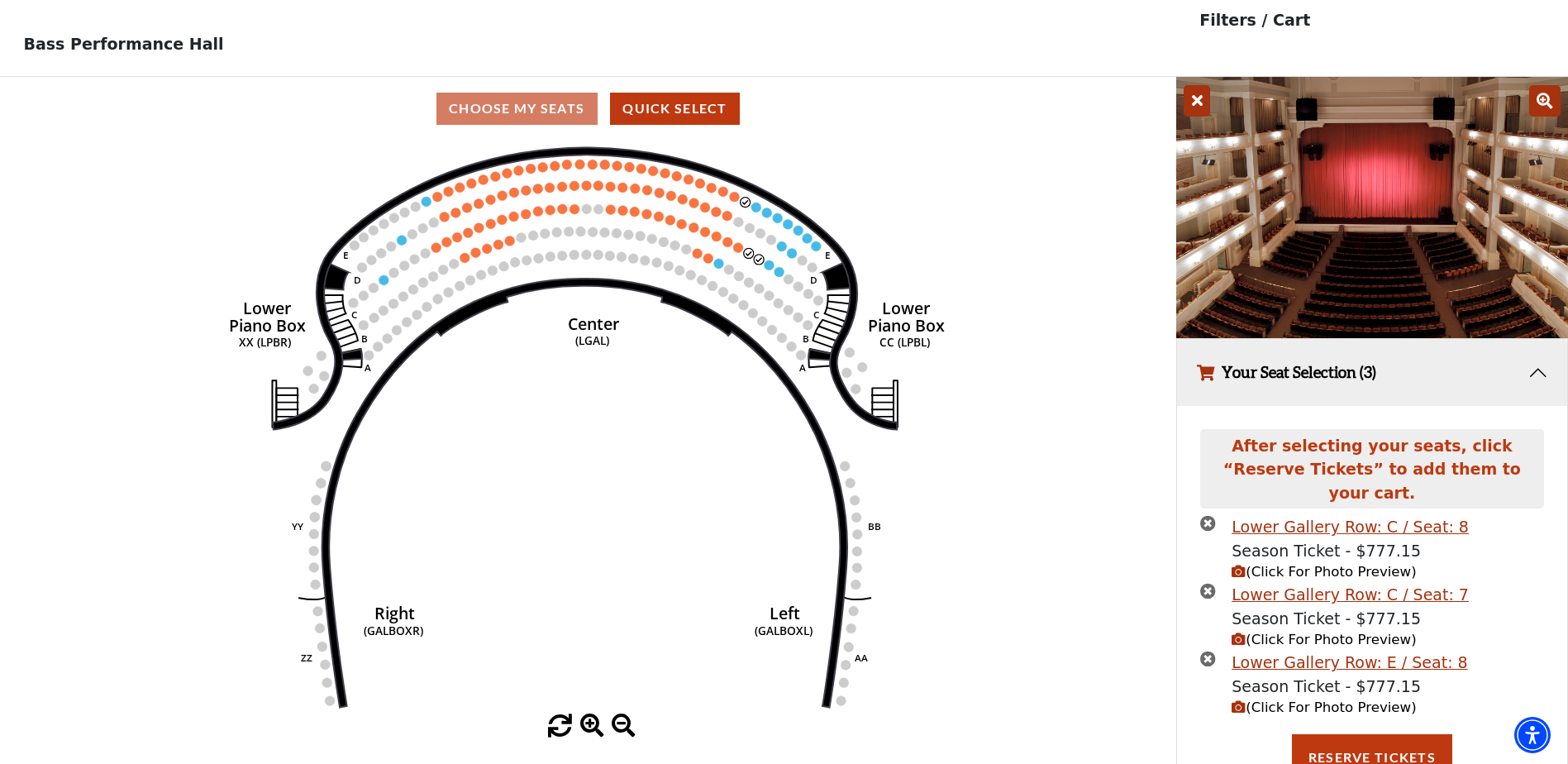
click at [1273, 700] on span "(Click For Photo Preview)" at bounding box center [1324, 707] width 184 height 16
click at [1238, 700] on icon "(Click For Photo Preview)" at bounding box center [1239, 707] width 14 height 14
click at [1236, 632] on span "(Click For Photo Preview)" at bounding box center [1324, 640] width 184 height 16
click at [1244, 565] on icon "(Click For Photo Preview)" at bounding box center [1239, 572] width 14 height 14
click at [1202, 651] on icon "times-circle" at bounding box center [1209, 659] width 16 height 16
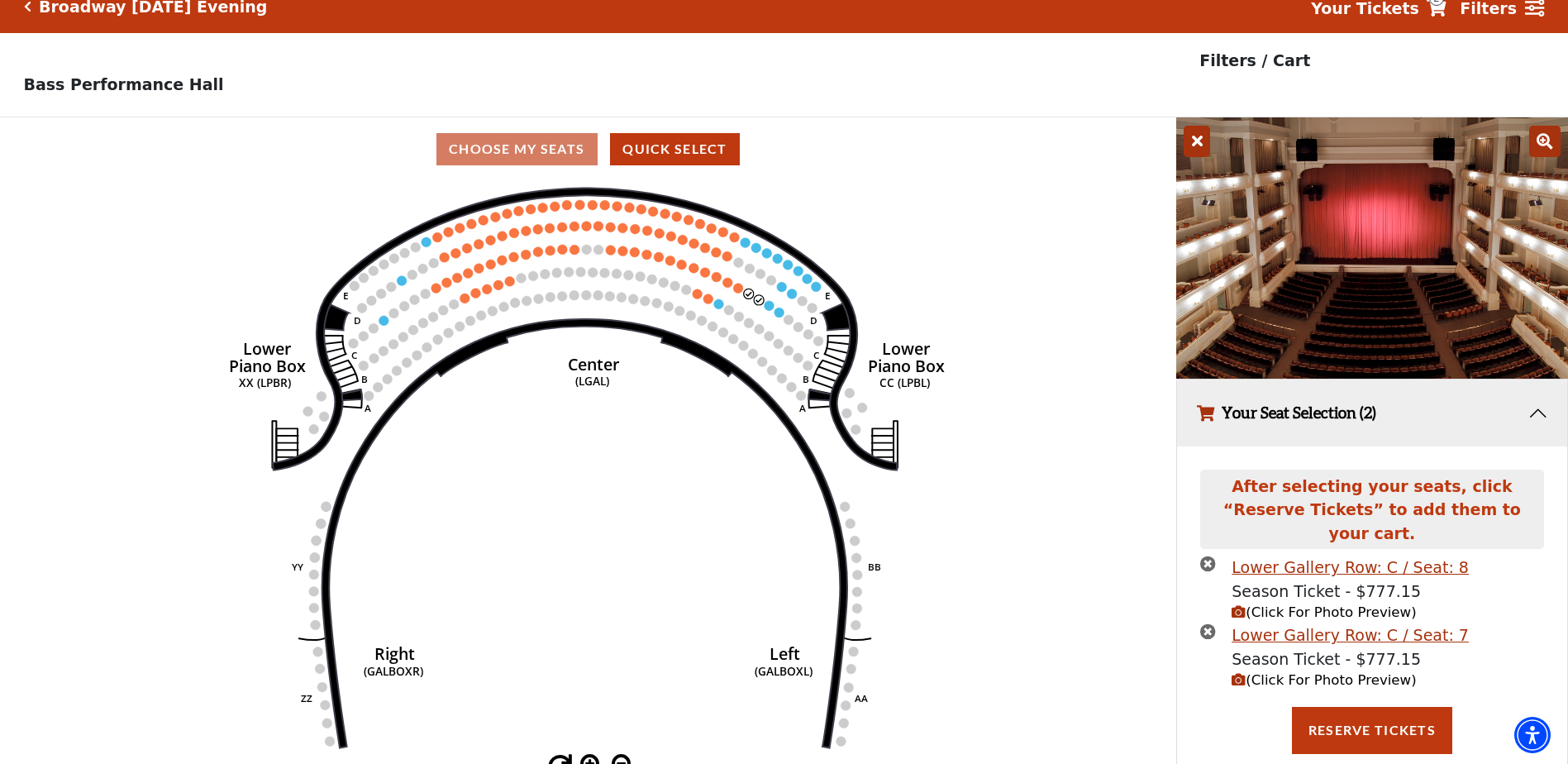
scroll to position [0, 0]
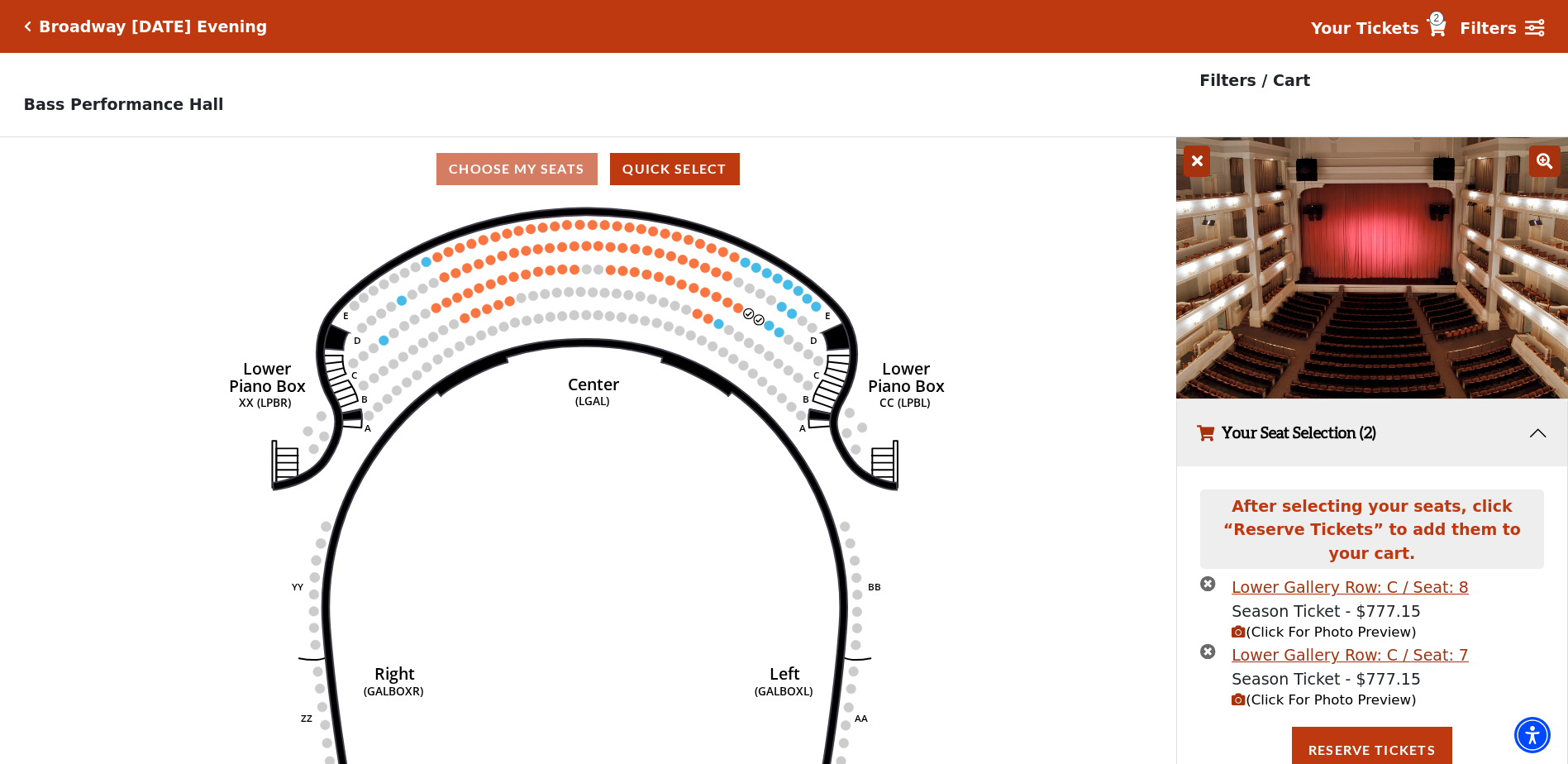
click at [1191, 170] on icon at bounding box center [1197, 161] width 26 height 31
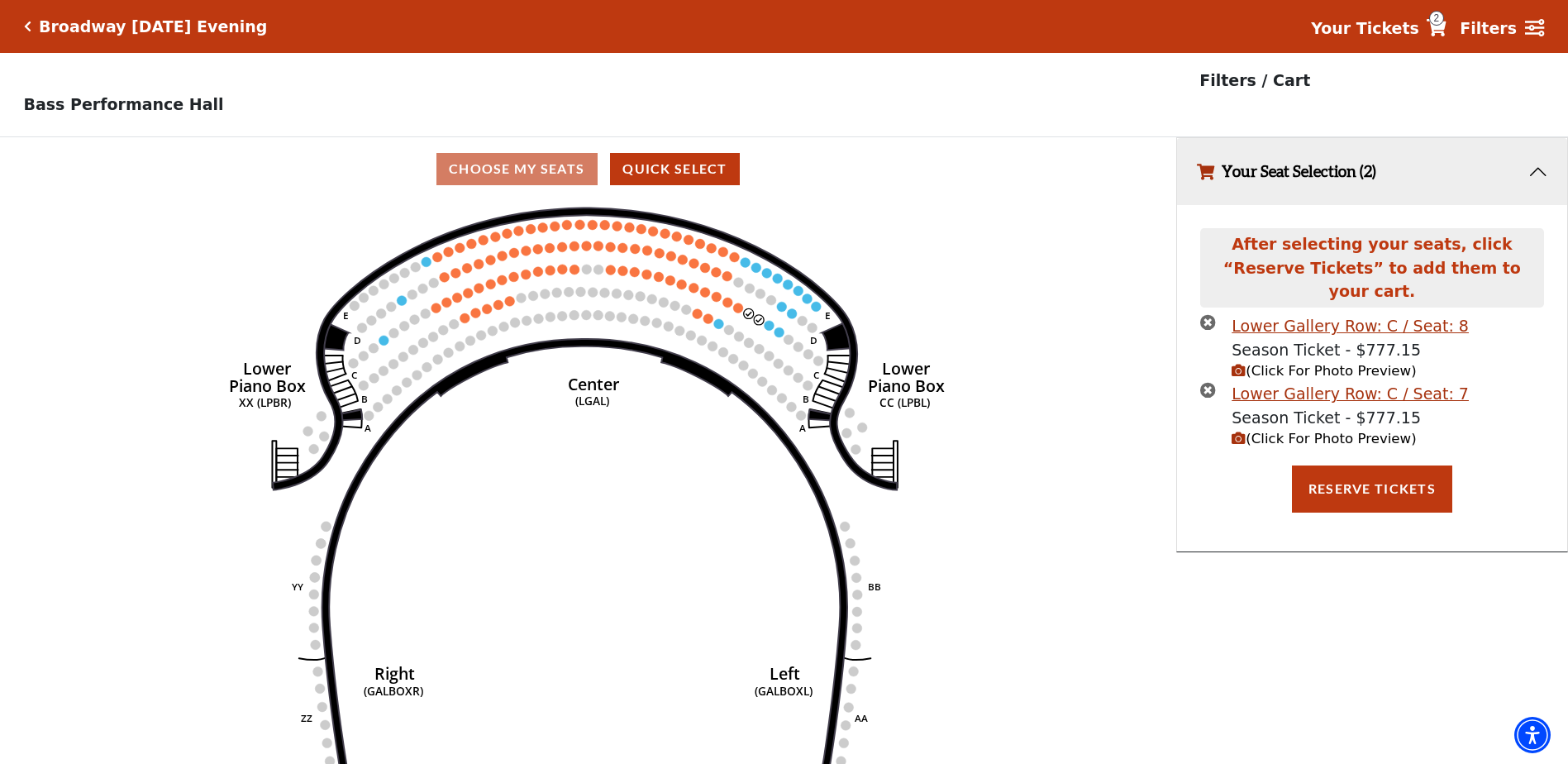
click at [1209, 382] on icon "times-circle" at bounding box center [1209, 390] width 16 height 16
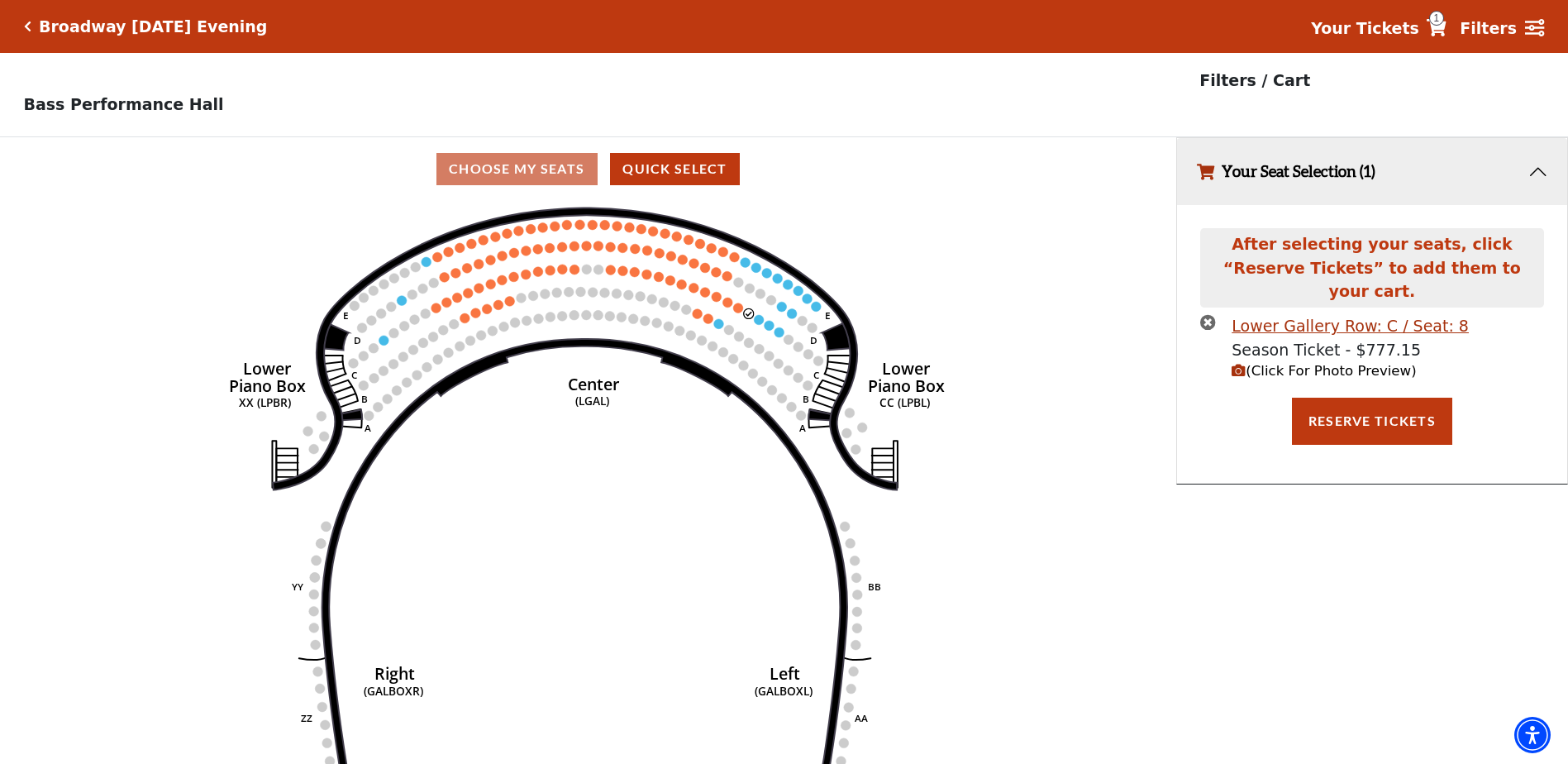
click at [1203, 314] on icon "times-circle" at bounding box center [1209, 322] width 16 height 16
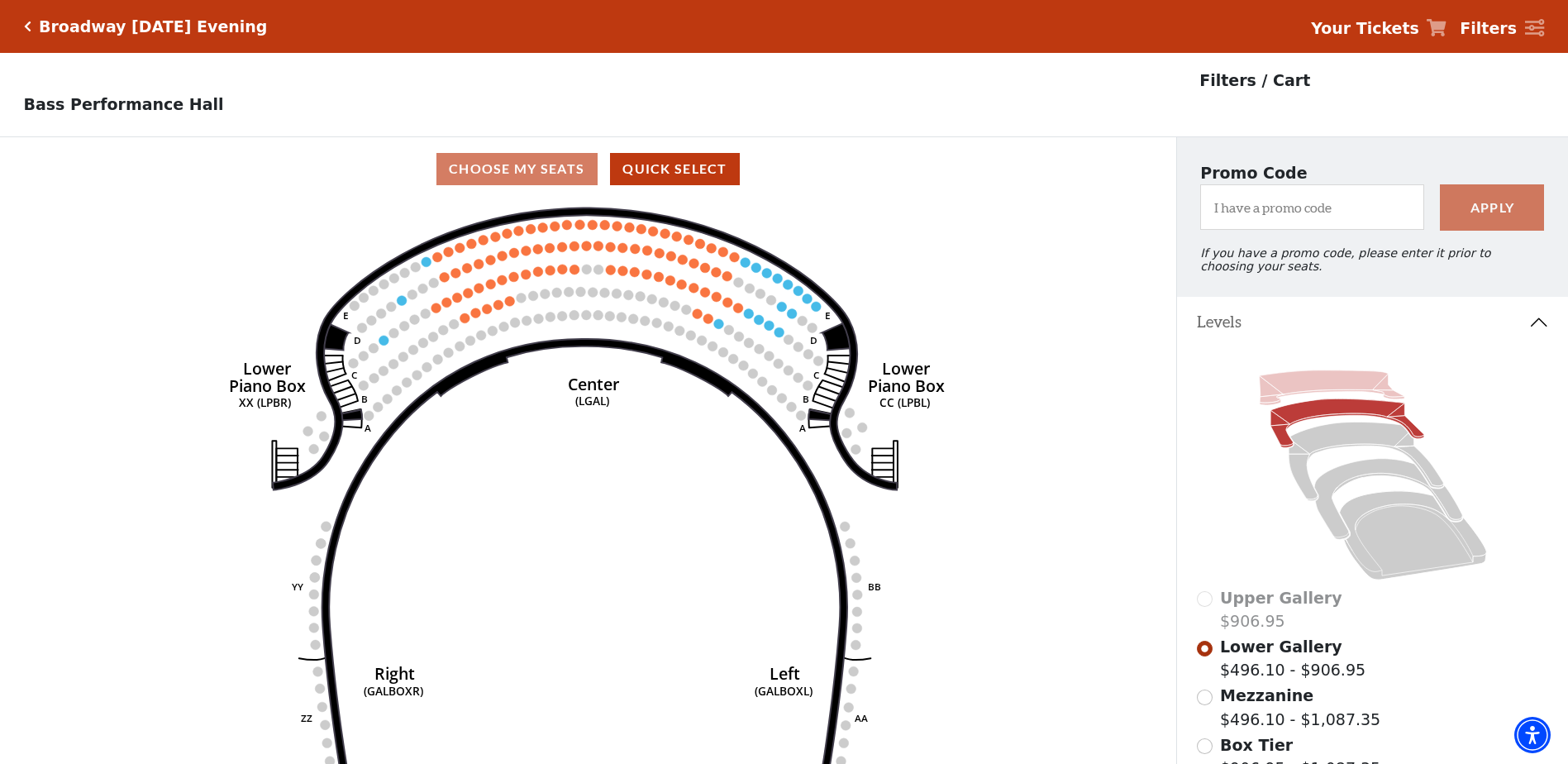
click at [1308, 395] on icon at bounding box center [1331, 387] width 145 height 35
click at [1319, 423] on icon at bounding box center [1347, 423] width 154 height 49
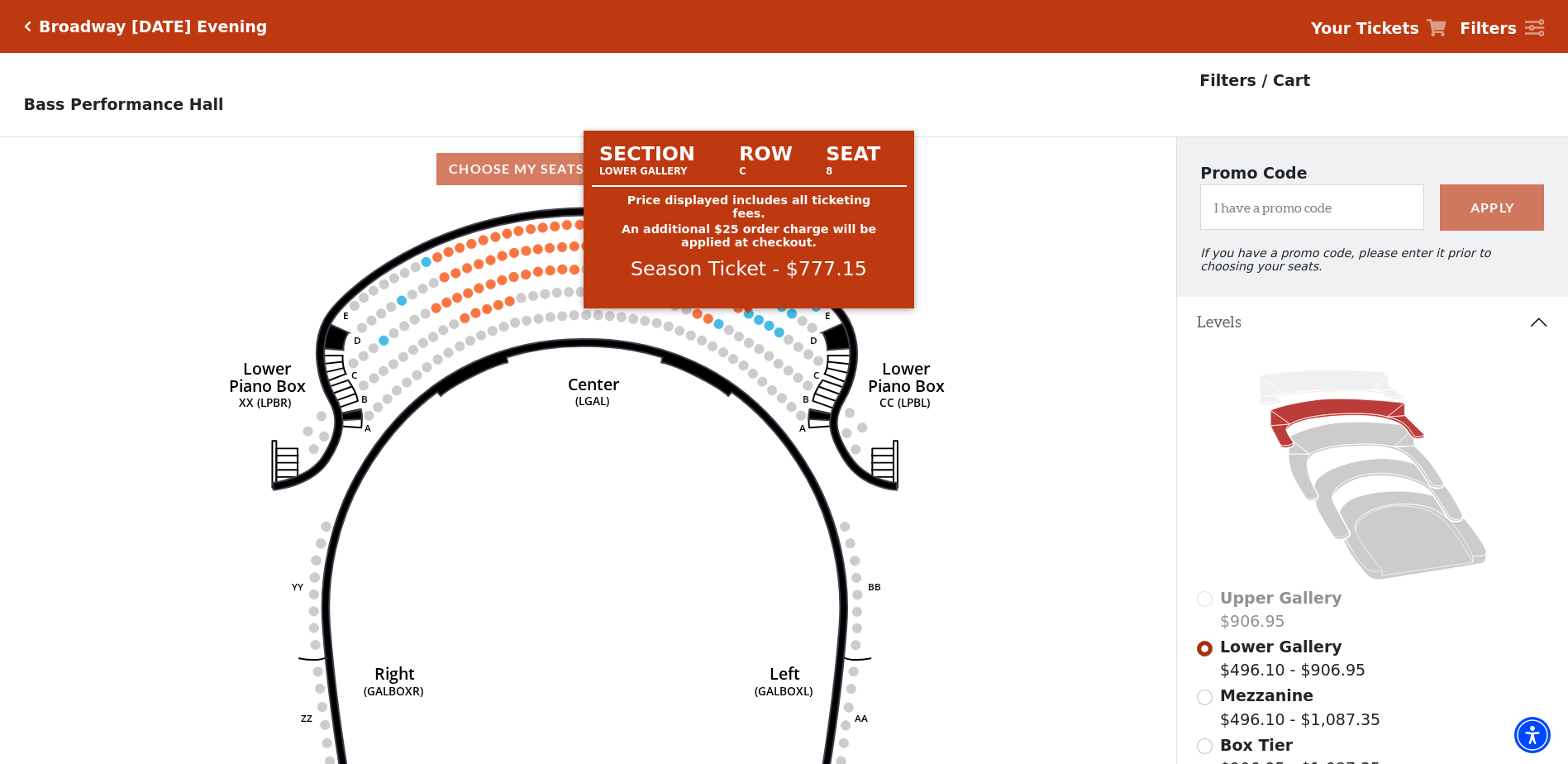
click at [745, 318] on circle at bounding box center [748, 312] width 10 height 10
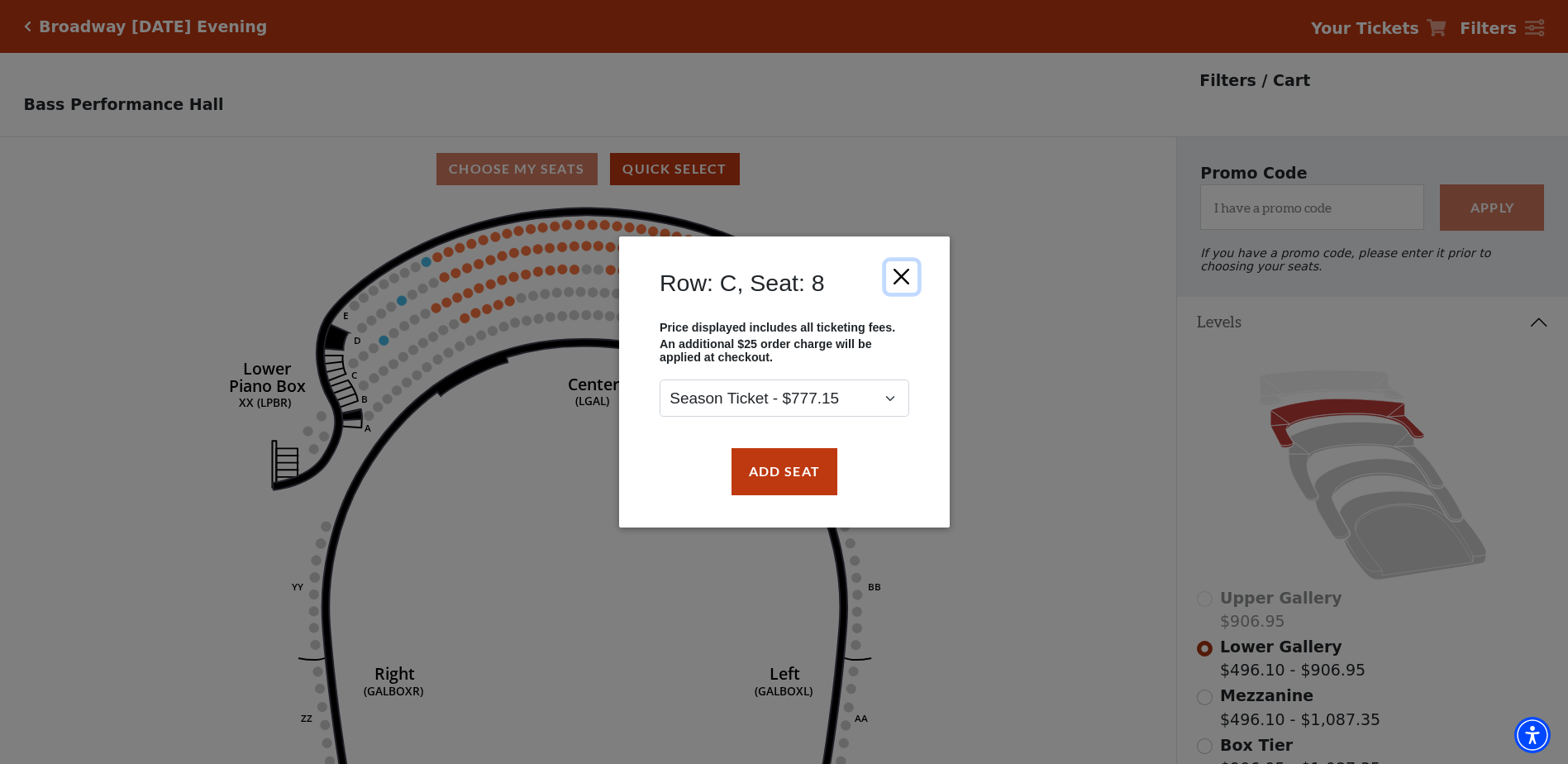
click at [904, 273] on button "Close" at bounding box center [901, 277] width 31 height 31
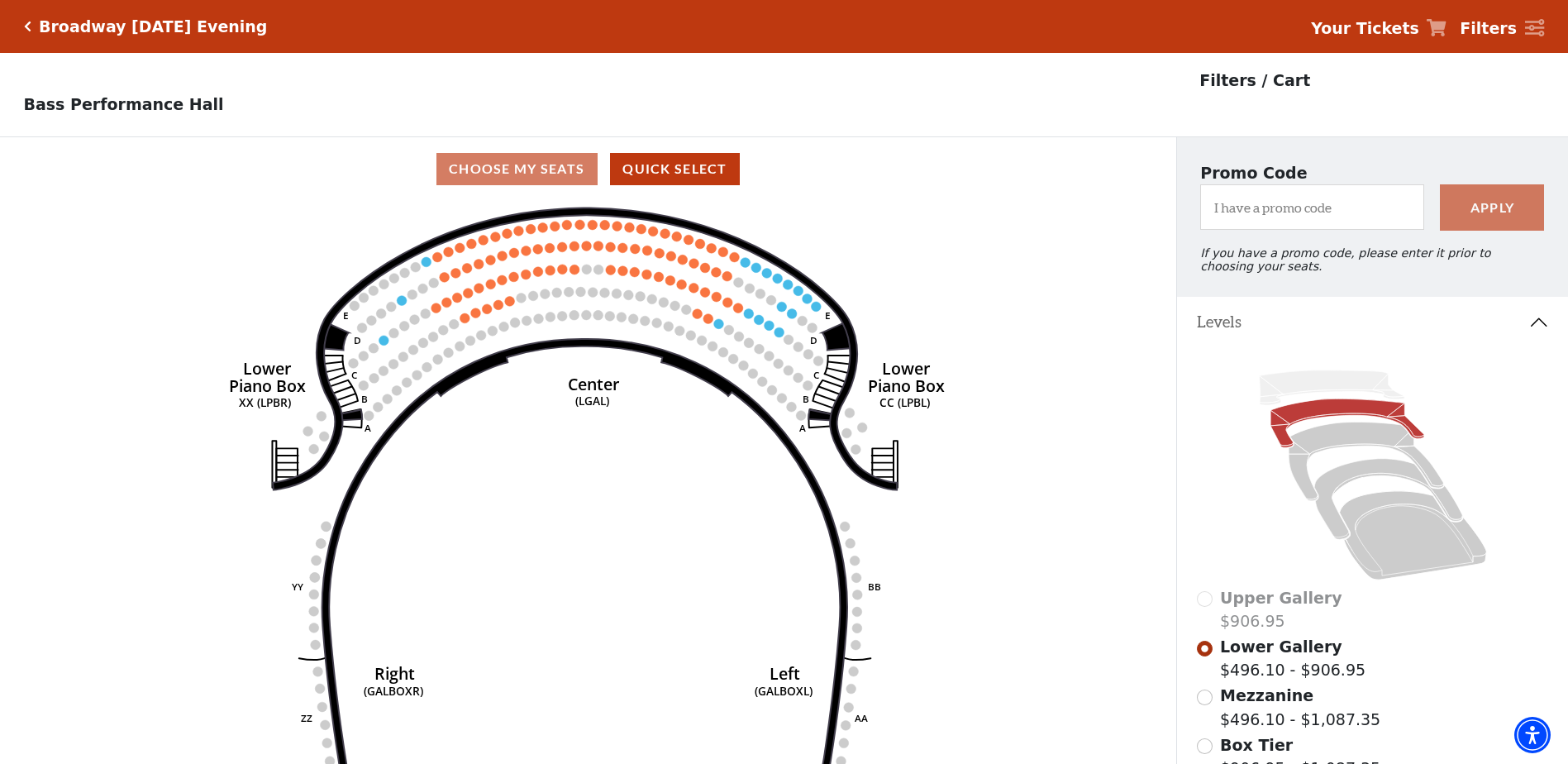
click at [24, 26] on icon "Click here to go back to filters" at bounding box center [28, 26] width 8 height 11
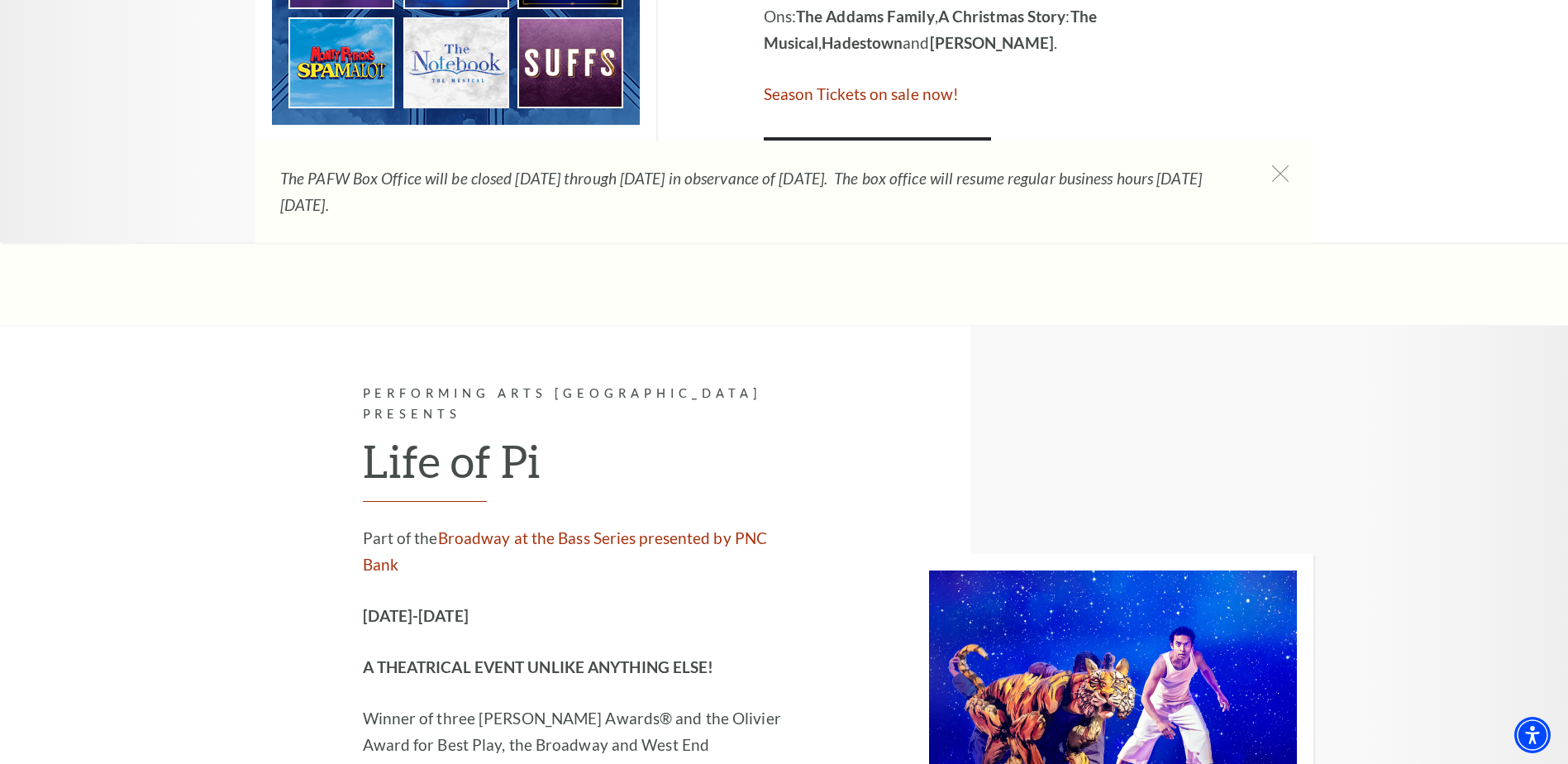
scroll to position [1157, 0]
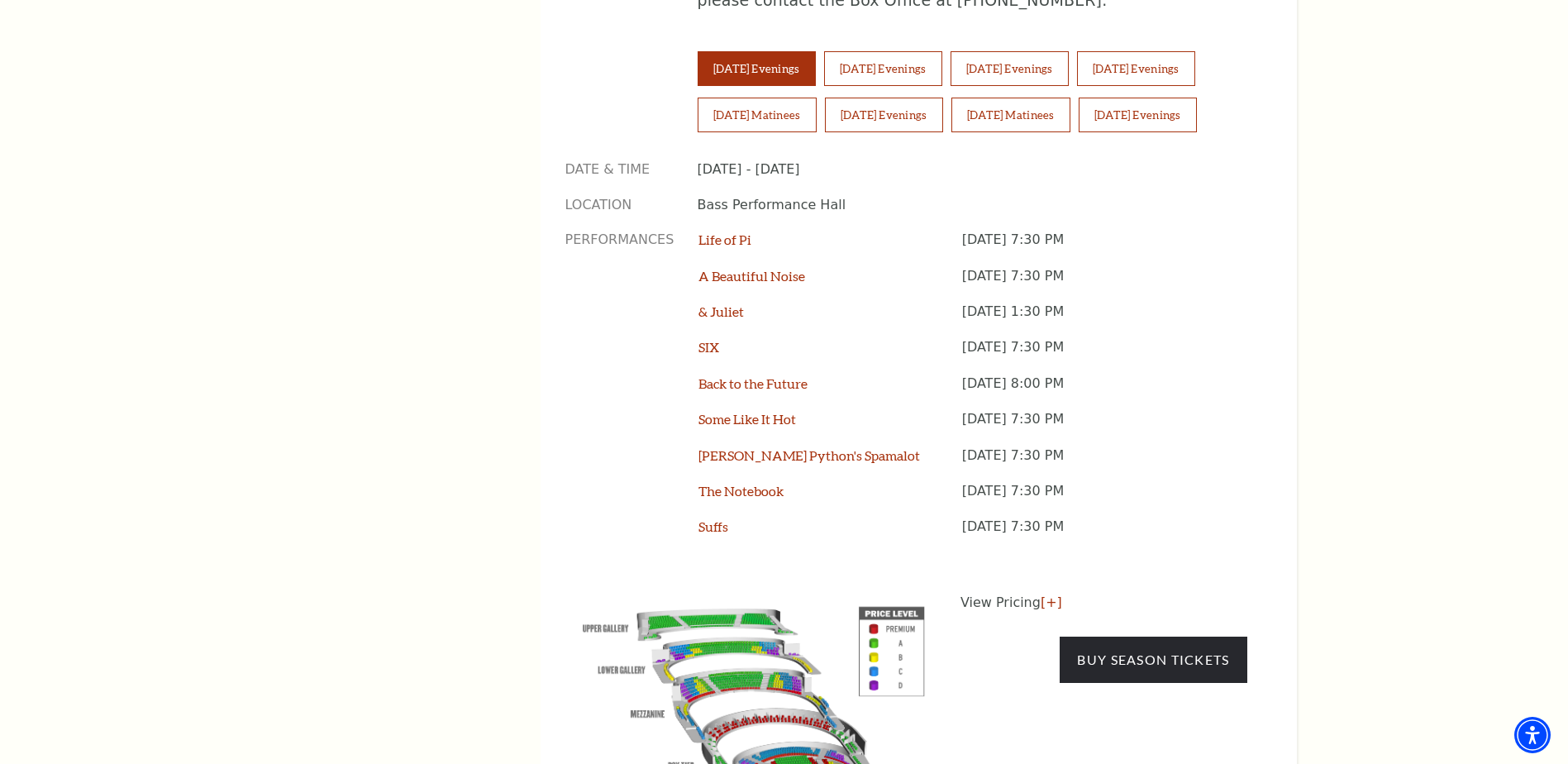
scroll to position [992, 0]
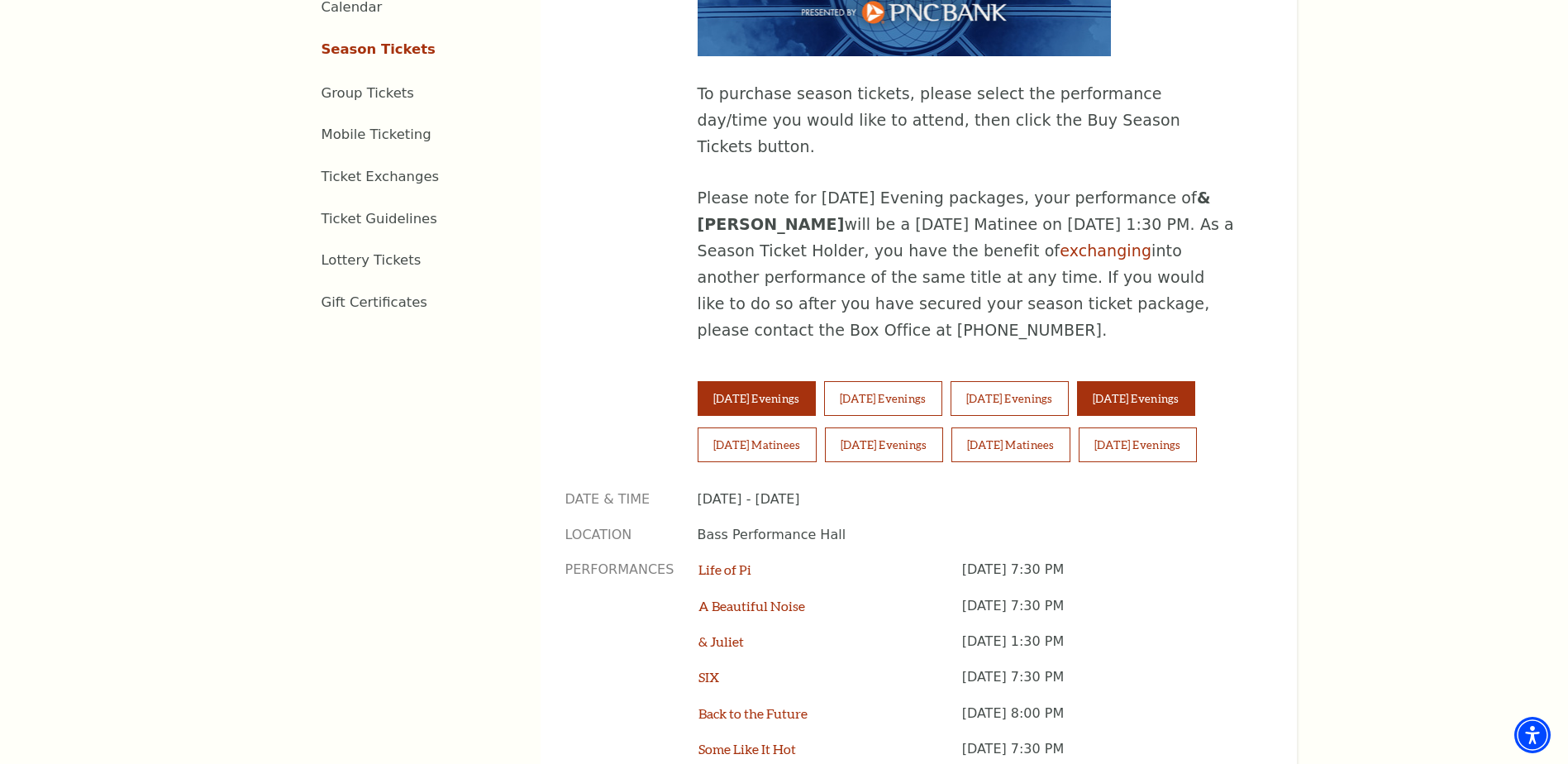
click at [1162, 381] on button "[DATE] Evenings" at bounding box center [1136, 399] width 118 height 35
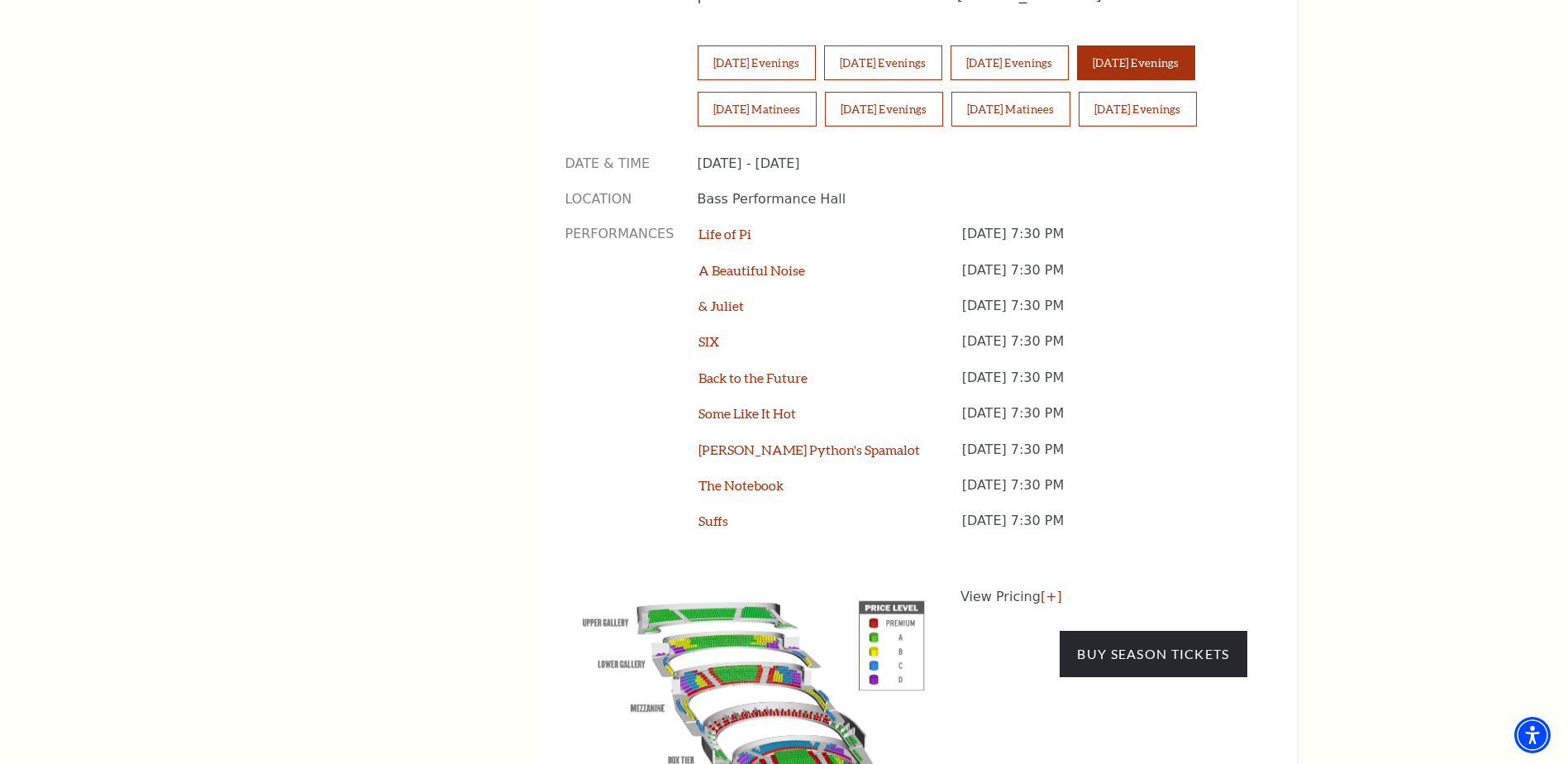
scroll to position [1405, 0]
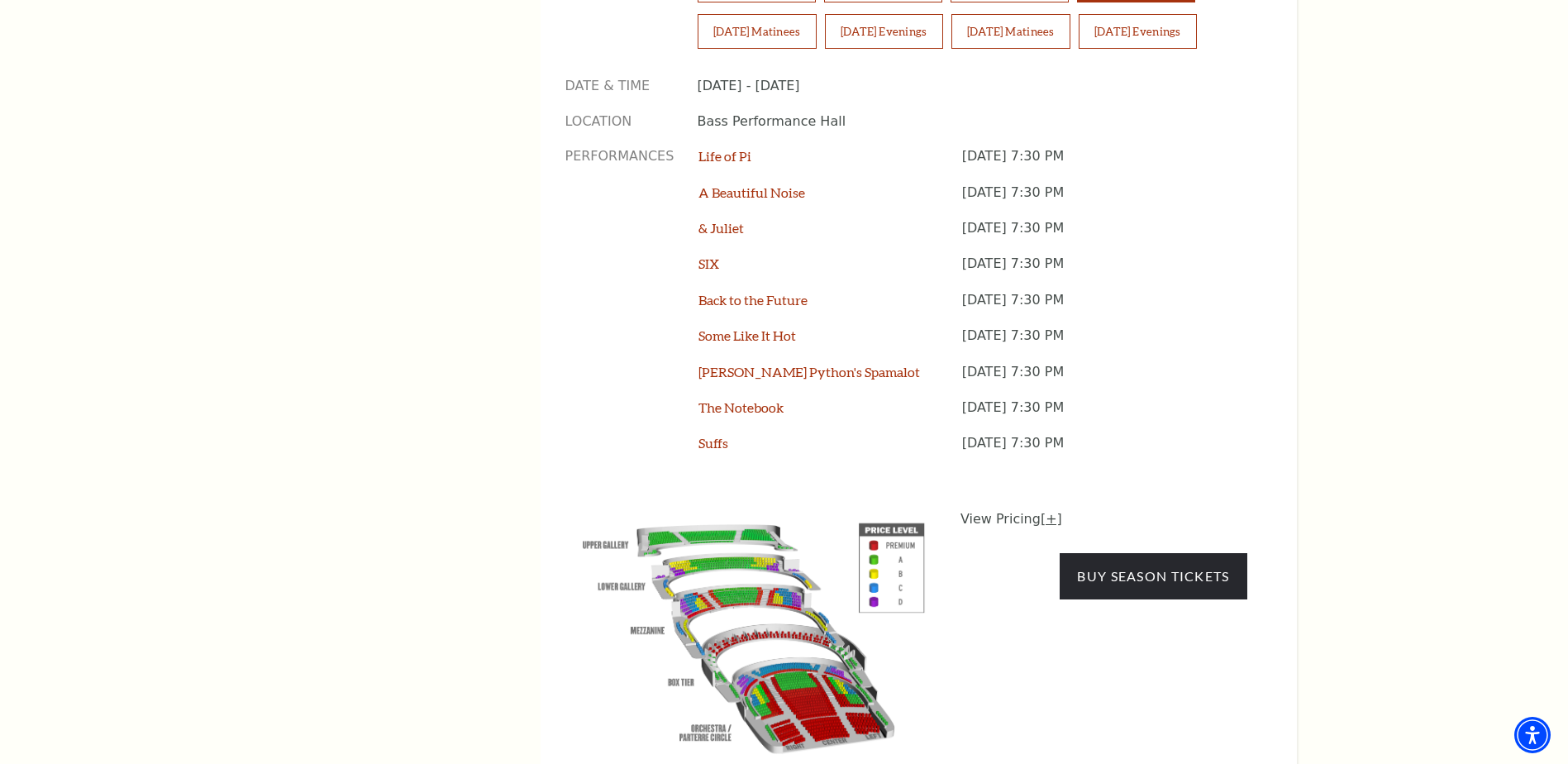
click at [1050, 511] on link "[+]" at bounding box center [1051, 519] width 22 height 16
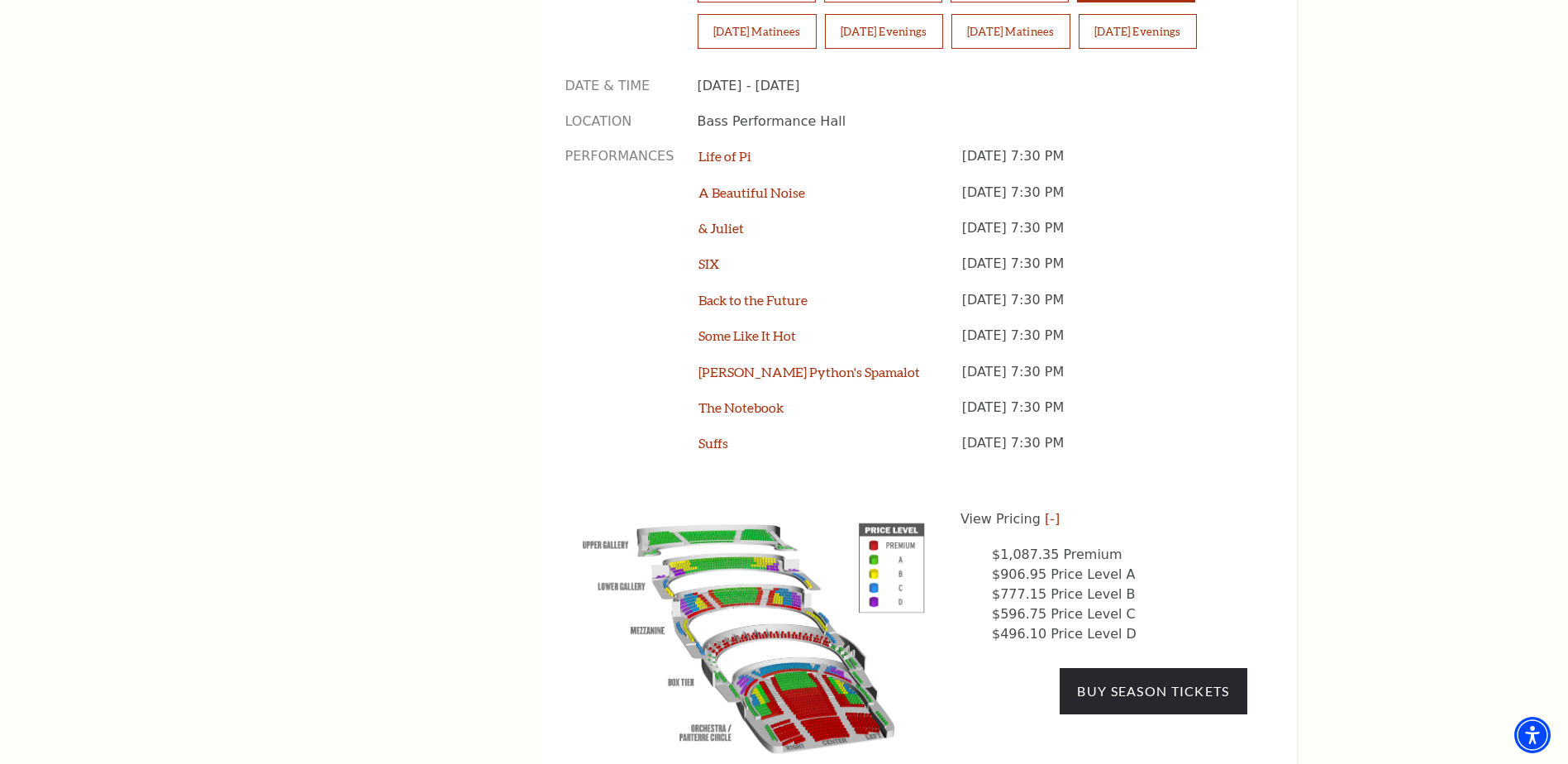
click at [1050, 509] on p "View Pricing [-]" at bounding box center [1104, 519] width 287 height 20
click at [1184, 422] on div "Date & Time [DATE] - [DATE] Location Bass Performance Hall Performances Life of…" at bounding box center [907, 419] width 682 height 684
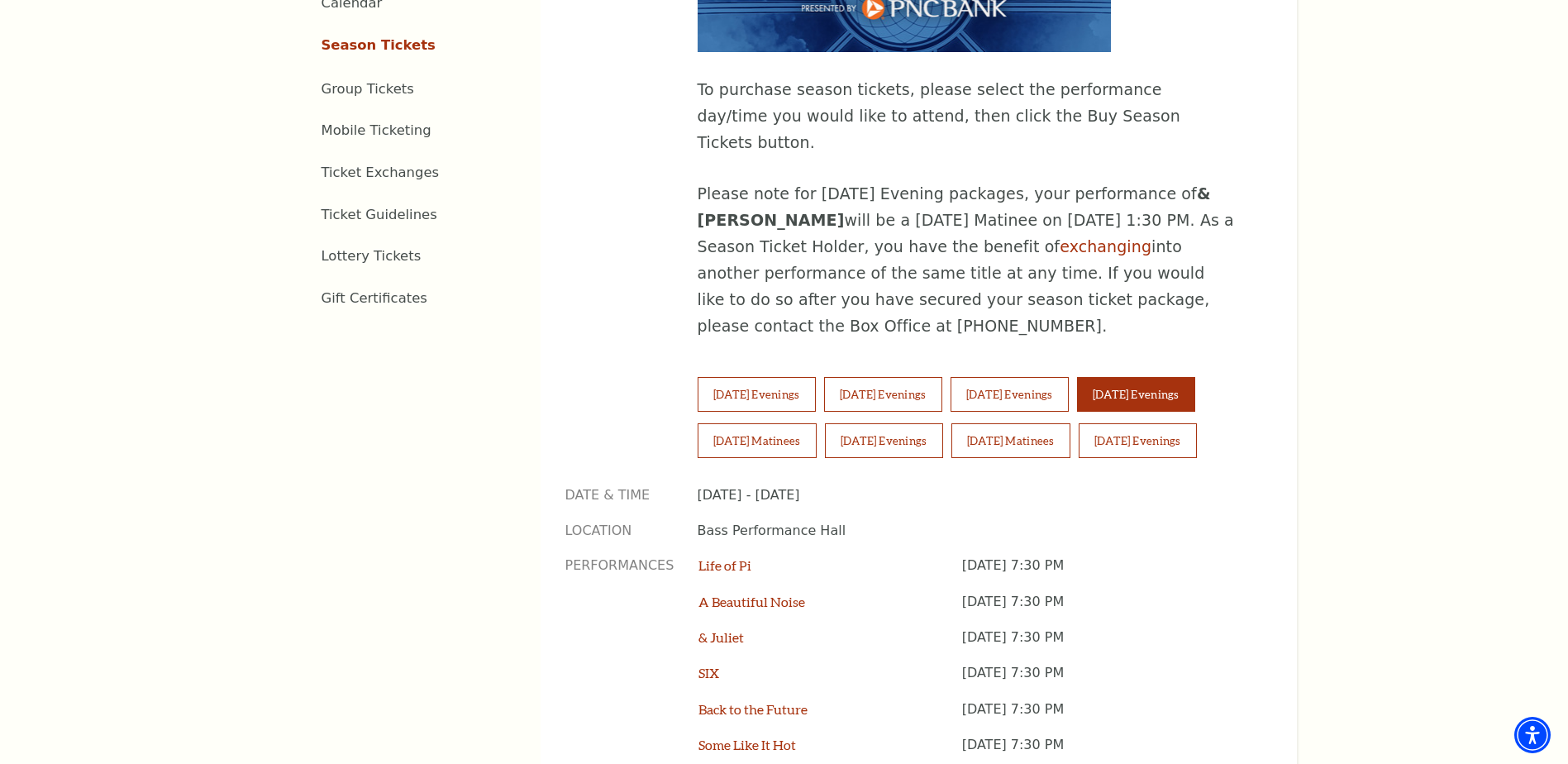
scroll to position [909, 0]
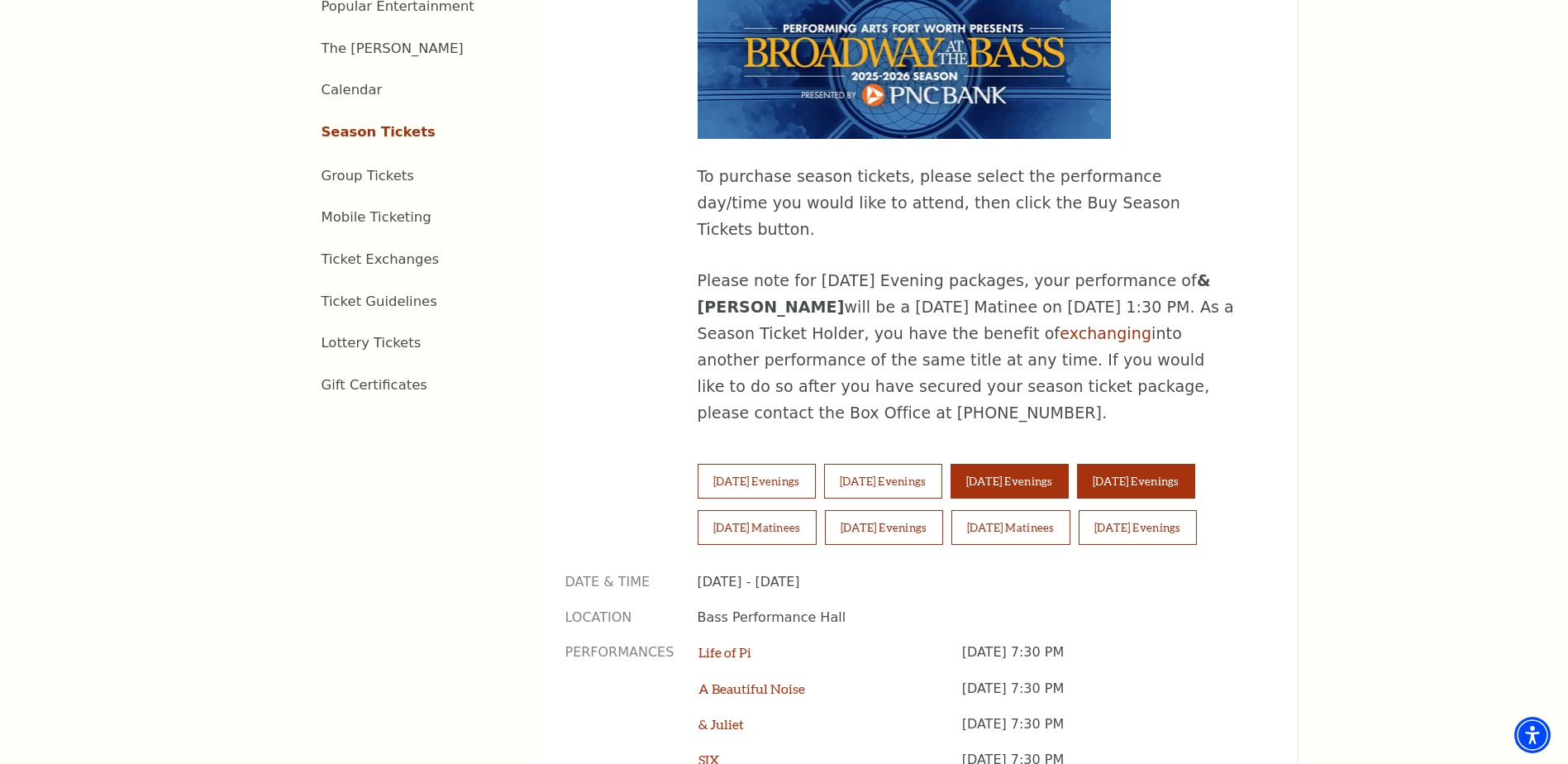
click at [1044, 464] on button "[DATE] Evenings" at bounding box center [1010, 481] width 118 height 35
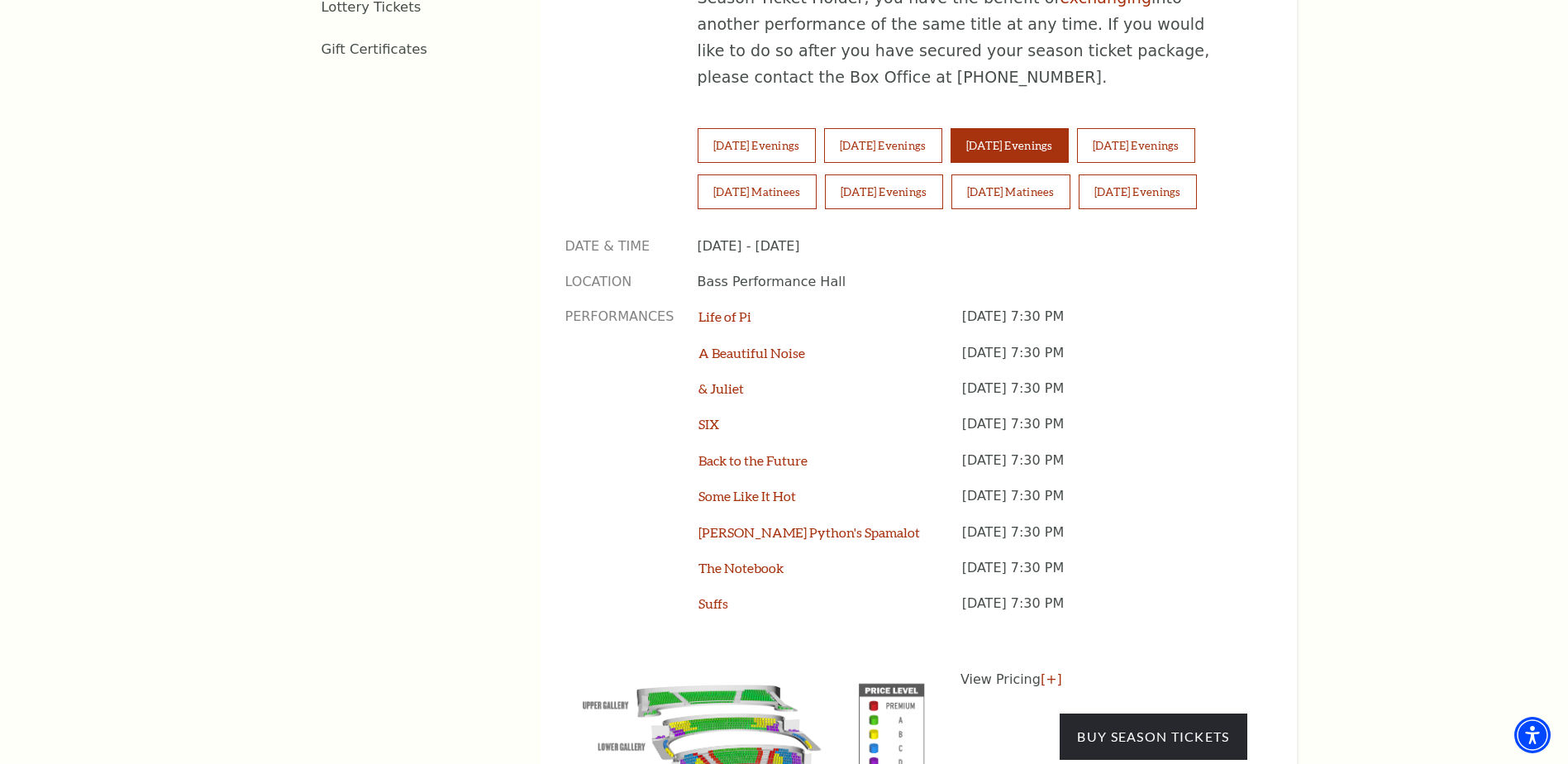
scroll to position [1405, 0]
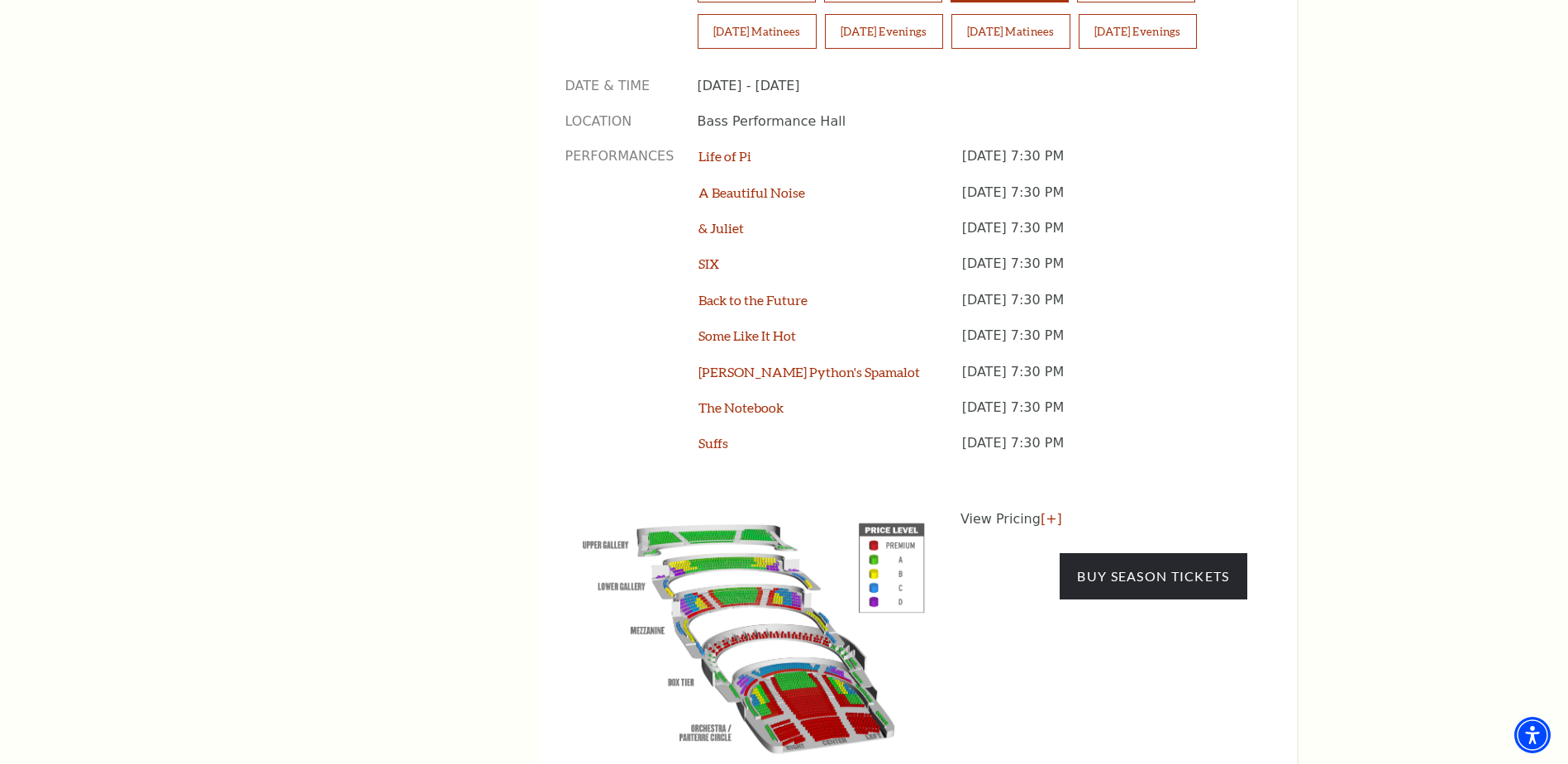
click at [696, 359] on div "Performances Life of Pi [DATE] 7:30 PM A Beautiful Noise [DATE] 7:30 PM & [PERS…" at bounding box center [907, 308] width 682 height 323
